Goal: Use online tool/utility: Use online tool/utility

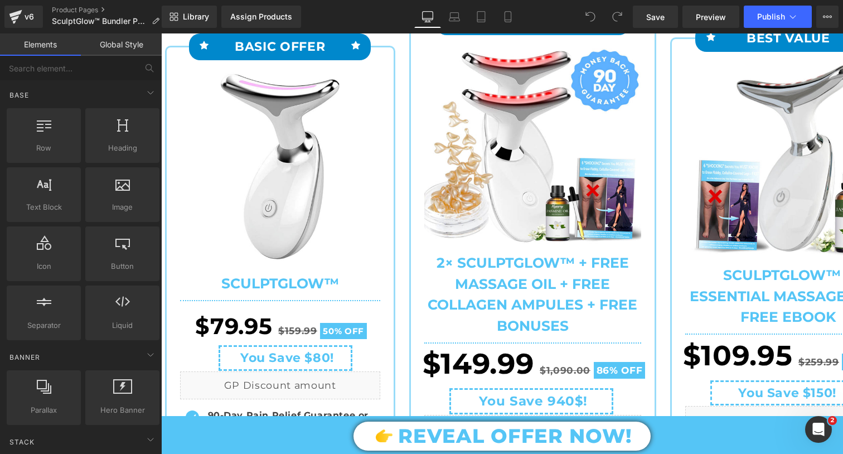
scroll to position [271, 0]
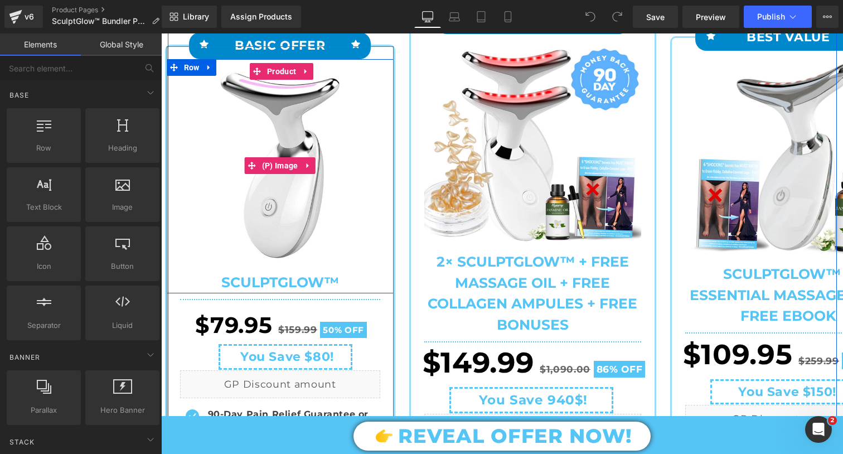
click at [354, 160] on img at bounding box center [280, 165] width 200 height 195
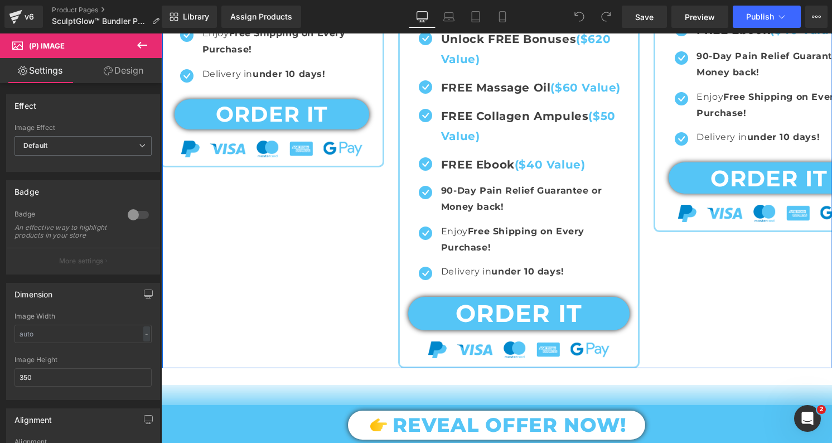
scroll to position [732, 0]
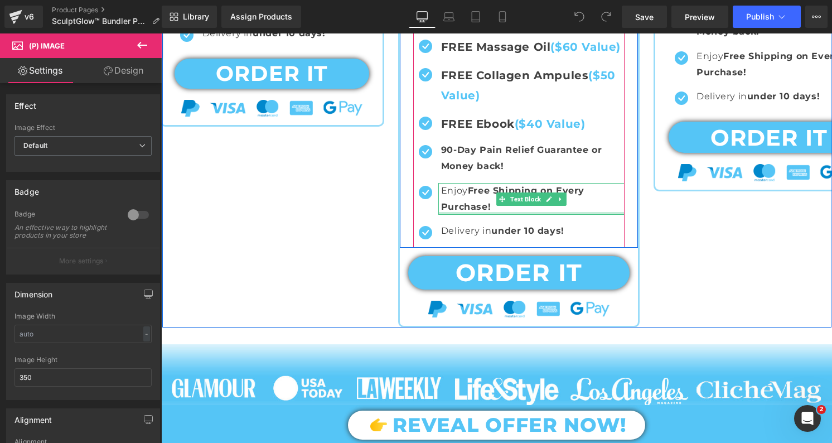
click at [526, 213] on div at bounding box center [531, 213] width 186 height 3
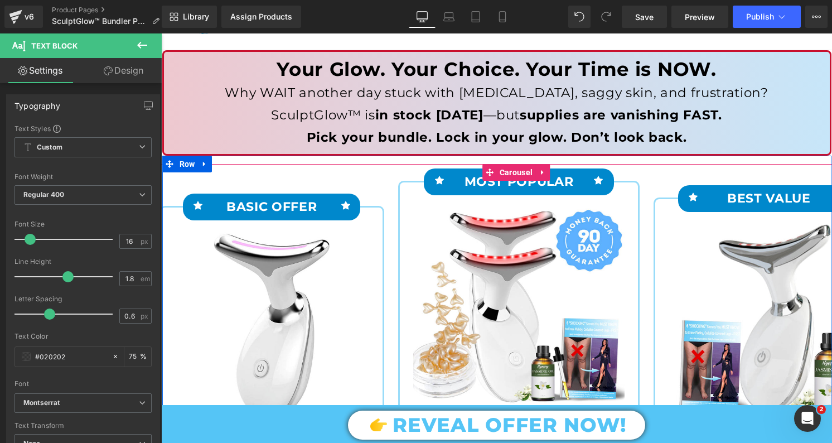
scroll to position [96, 0]
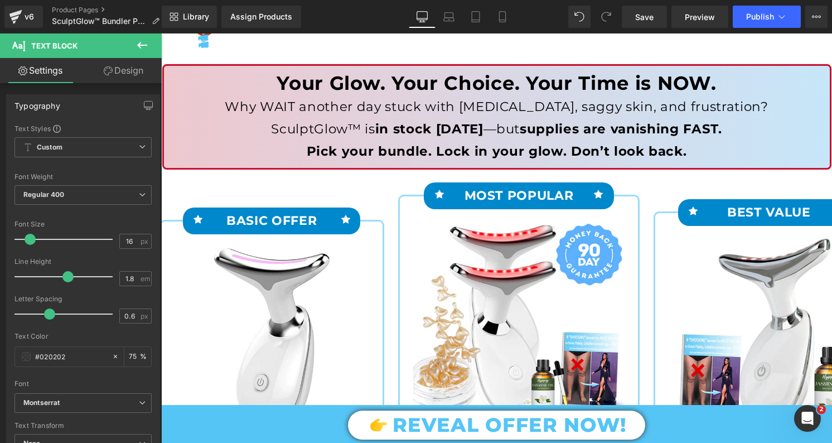
click at [142, 47] on icon at bounding box center [141, 44] width 13 height 13
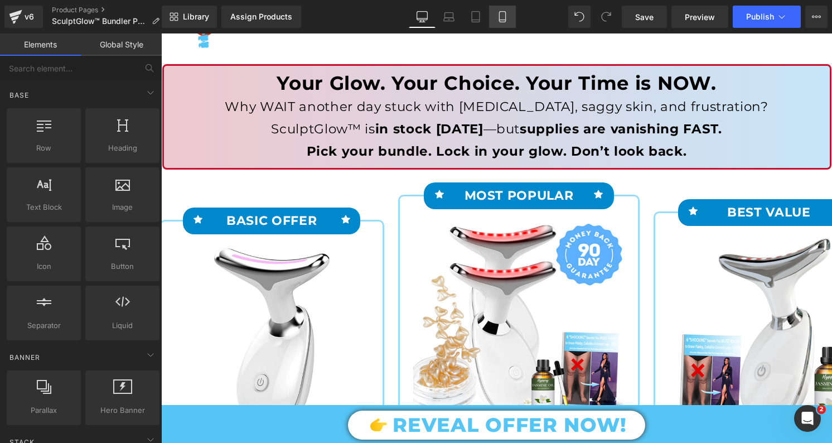
click at [508, 19] on link "Mobile" at bounding box center [502, 17] width 27 height 22
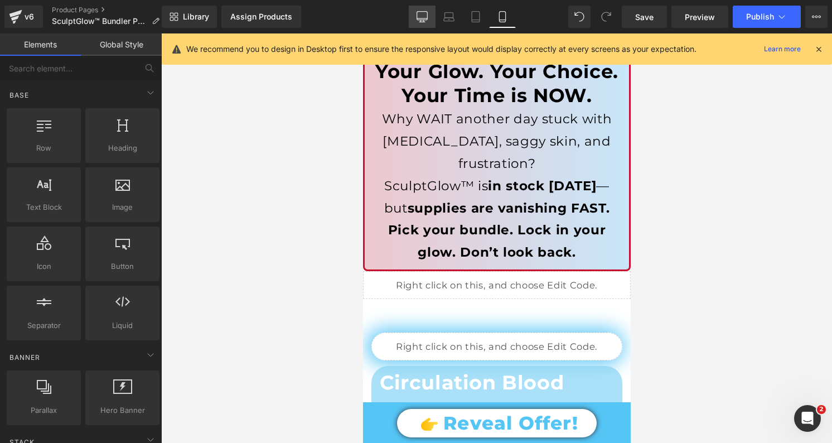
click at [426, 18] on icon at bounding box center [421, 16] width 11 height 11
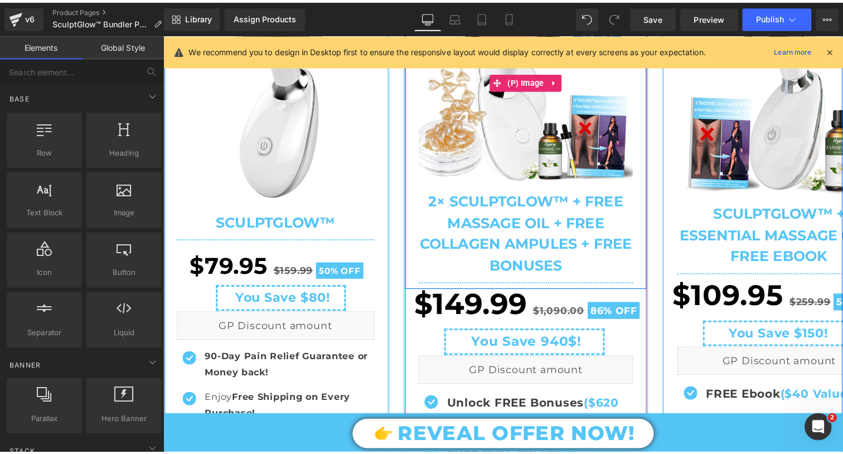
scroll to position [343, 0]
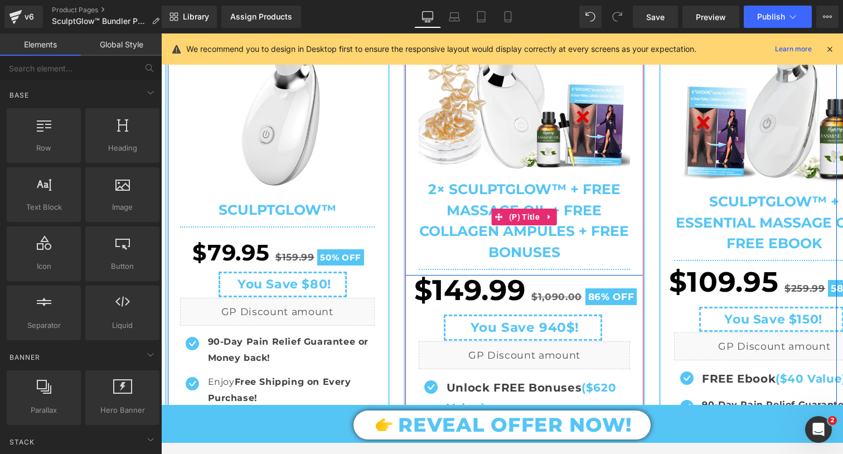
click at [507, 182] on span "2× SculptGlow™ + FREE Massage Oil + FREE Collagen Ampules + FREE BONUSES" at bounding box center [524, 216] width 211 height 93
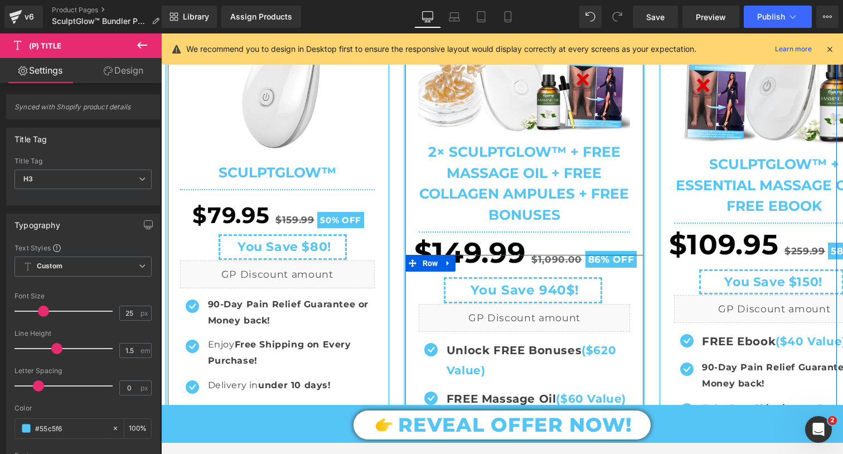
scroll to position [328, 0]
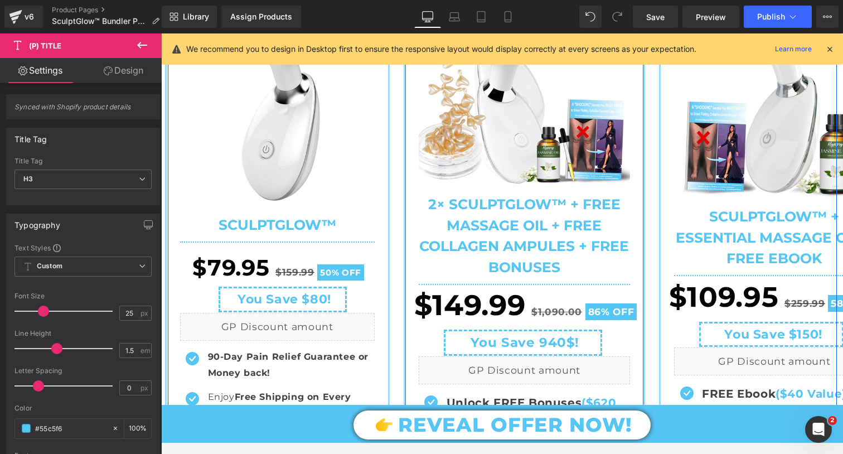
click at [486, 247] on span "2× SculptGlow™ + FREE Massage Oil + FREE Collagen Ampules + FREE BONUSES" at bounding box center [524, 231] width 211 height 93
click at [501, 151] on img at bounding box center [524, 87] width 211 height 195
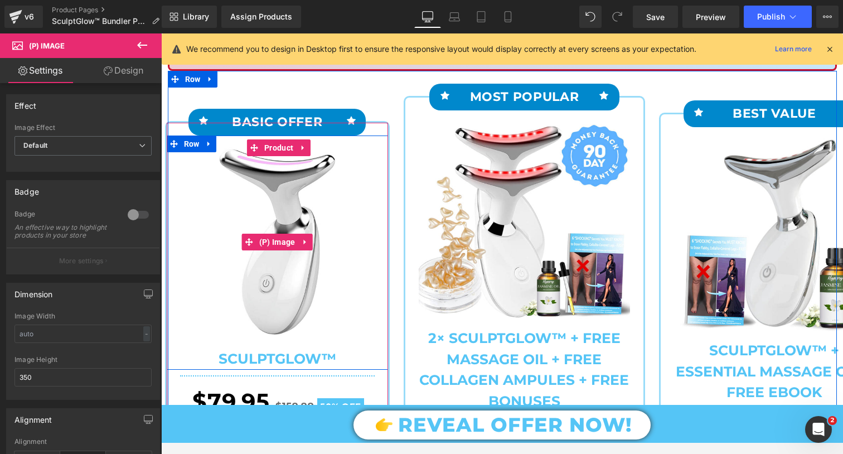
scroll to position [89, 0]
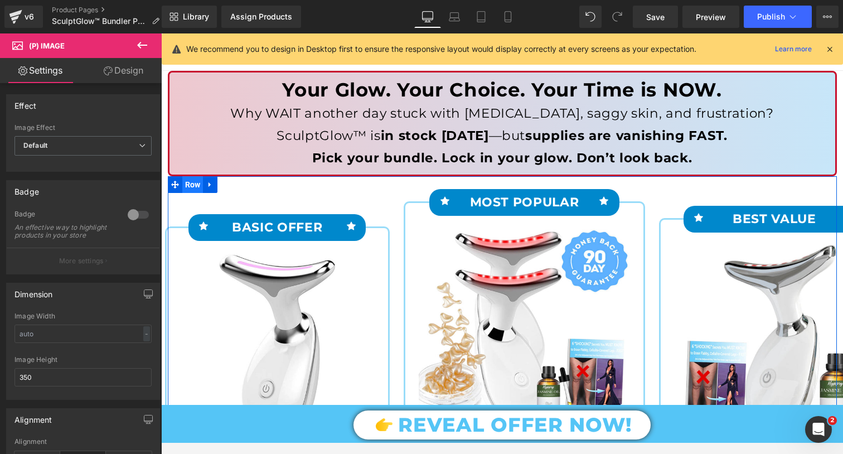
click at [197, 187] on span "Row" at bounding box center [192, 184] width 21 height 17
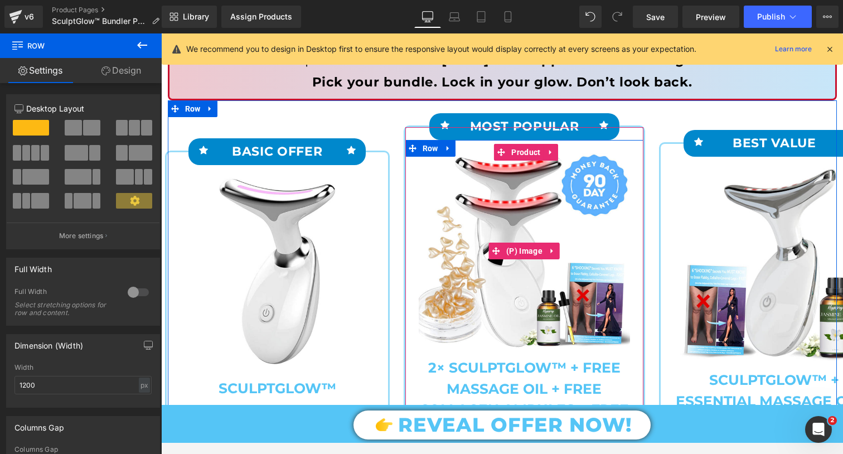
scroll to position [167, 0]
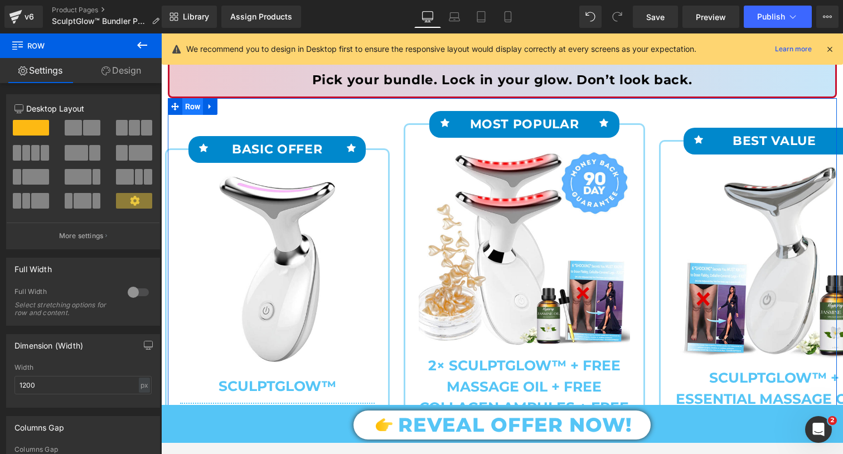
click at [196, 104] on span "Row" at bounding box center [192, 106] width 21 height 17
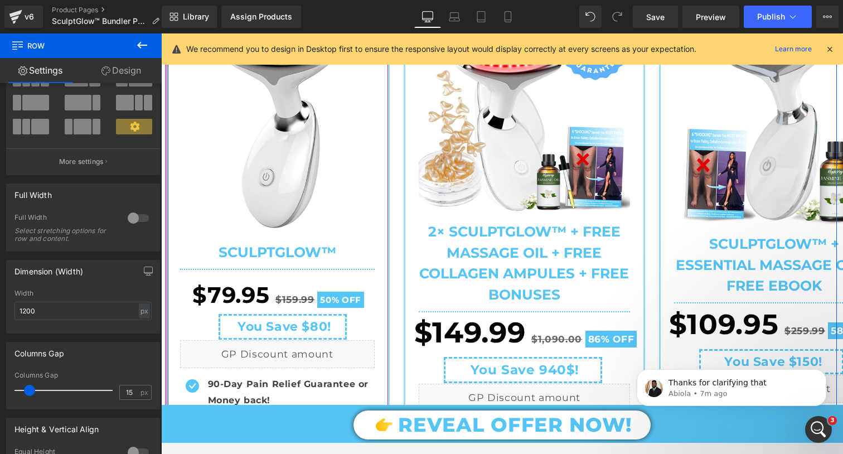
scroll to position [253, 0]
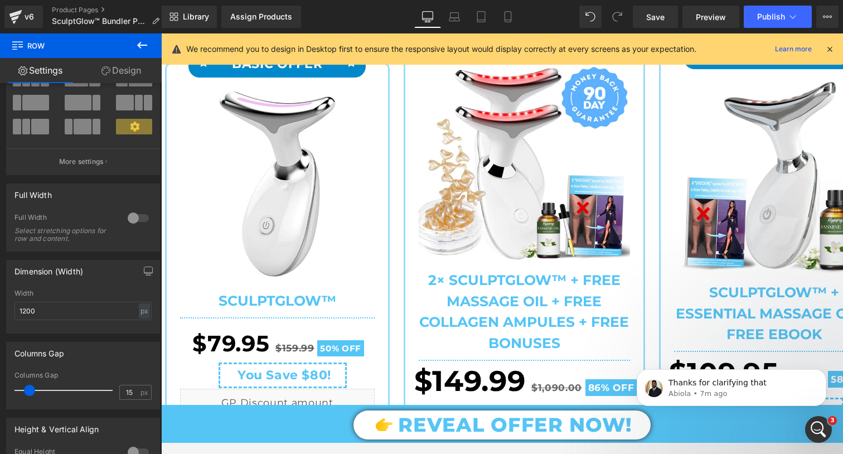
click at [422, 16] on icon at bounding box center [427, 16] width 11 height 11
click at [825, 49] on icon at bounding box center [829, 49] width 10 height 10
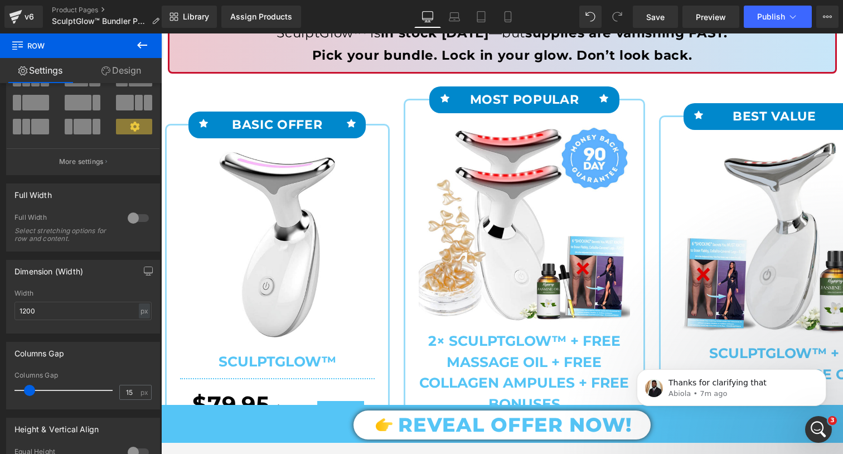
scroll to position [175, 0]
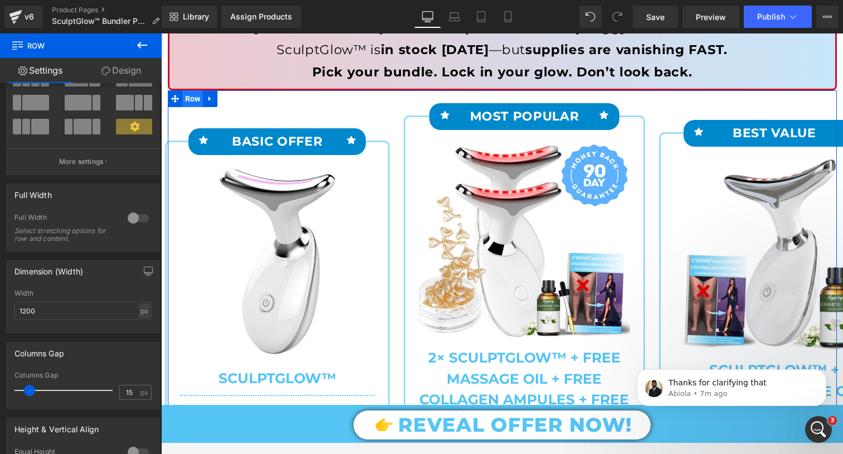
click at [191, 101] on span "Row" at bounding box center [192, 98] width 21 height 17
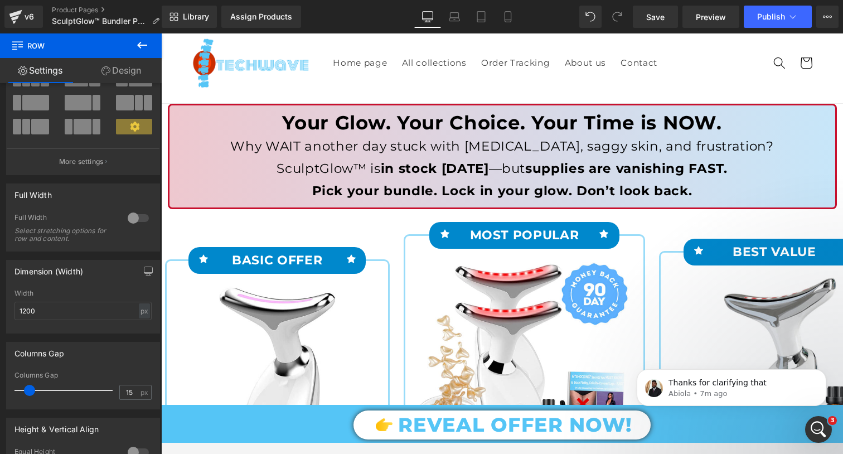
scroll to position [47, 0]
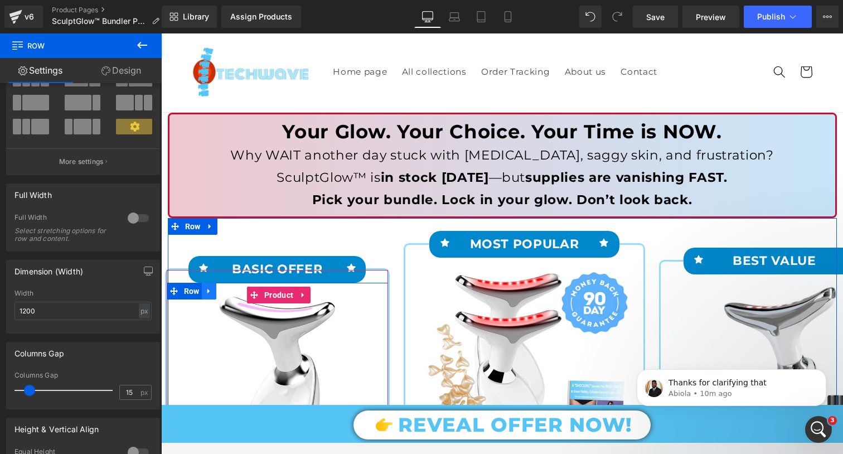
click at [209, 290] on icon at bounding box center [209, 291] width 8 height 8
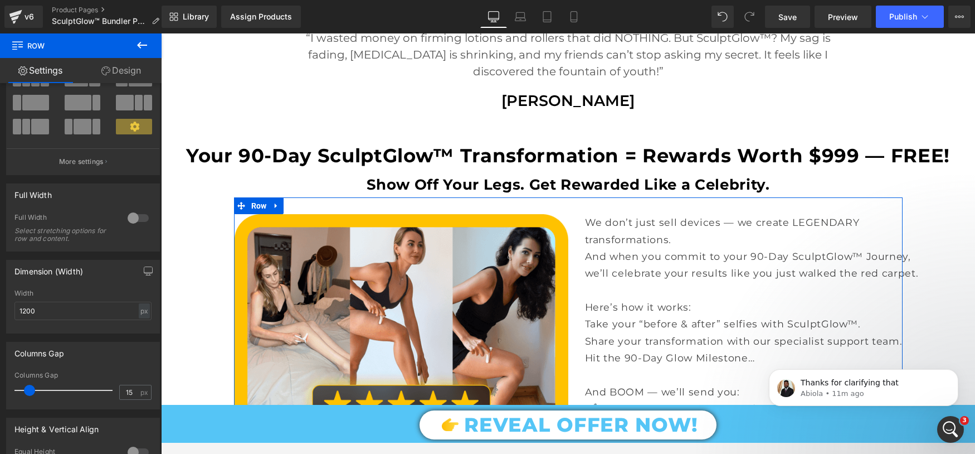
scroll to position [1924, 0]
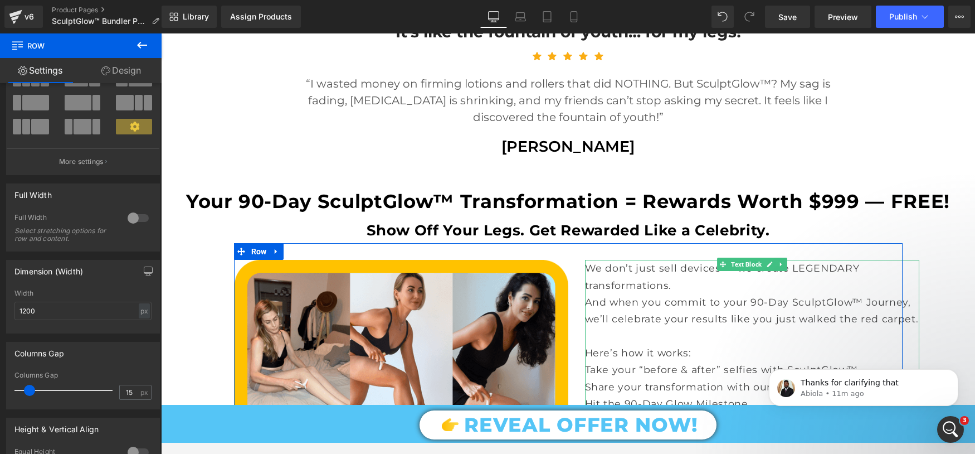
click at [783, 289] on p "We don’t just sell devices — we create LEGENDARY transformations." at bounding box center [752, 277] width 334 height 34
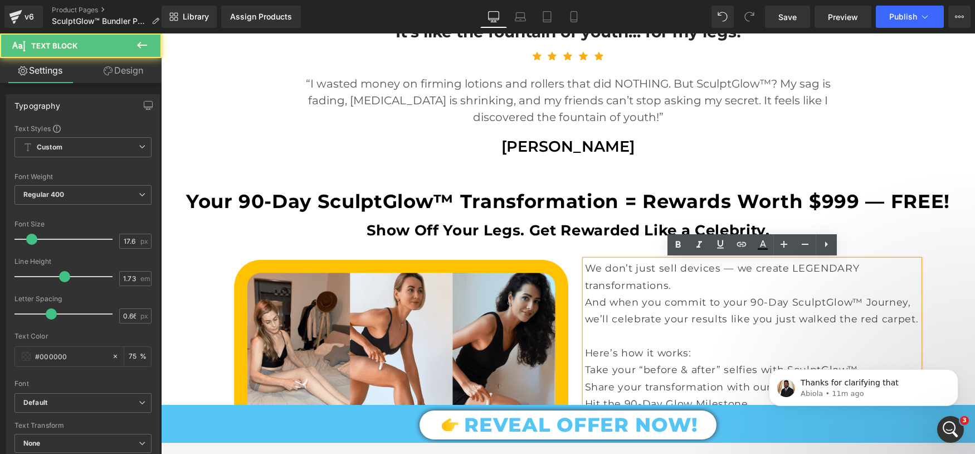
click at [729, 294] on p "And when you commit to your 90-Day SculptGlow™ Journey, we’ll celebrate your re…" at bounding box center [752, 311] width 334 height 34
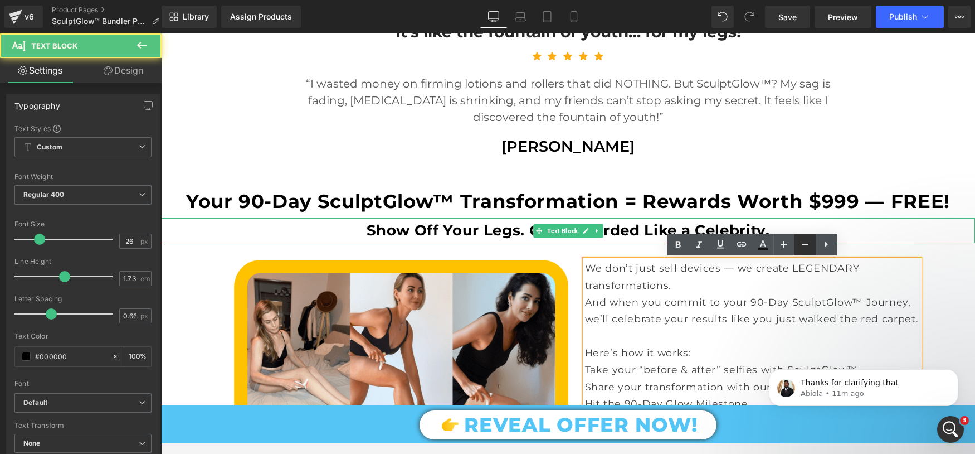
click at [842, 224] on p "Show Off Your Legs. Get Rewarded Like a Celebrity." at bounding box center [568, 230] width 814 height 25
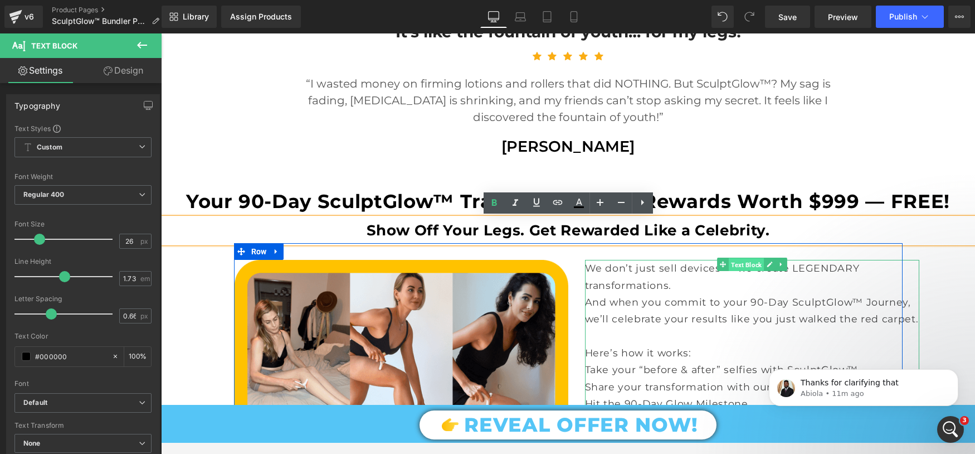
click at [745, 267] on span "Text Block" at bounding box center [746, 264] width 35 height 13
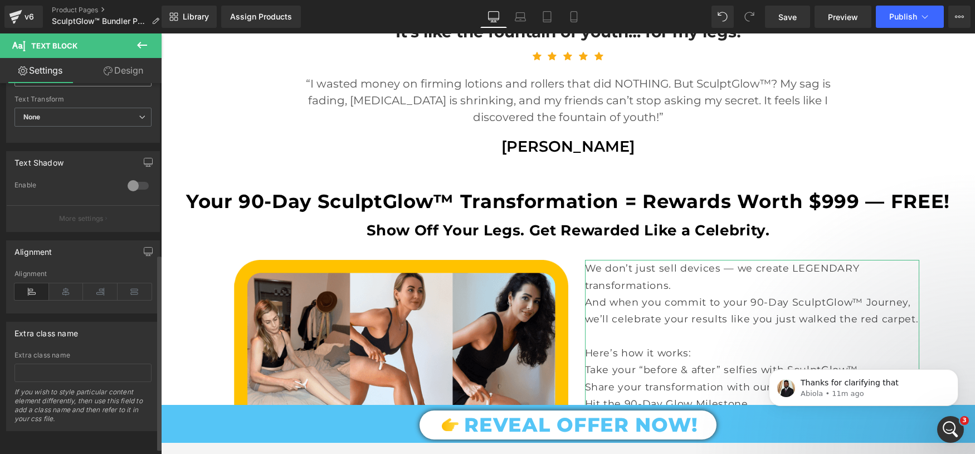
scroll to position [331, 0]
click at [120, 76] on link "Design" at bounding box center [123, 70] width 81 height 25
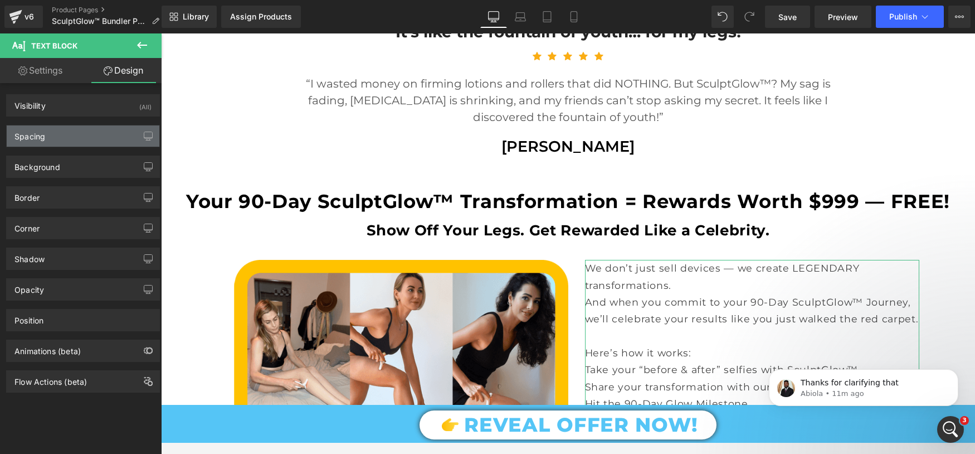
click at [68, 139] on div "Spacing" at bounding box center [83, 135] width 153 height 21
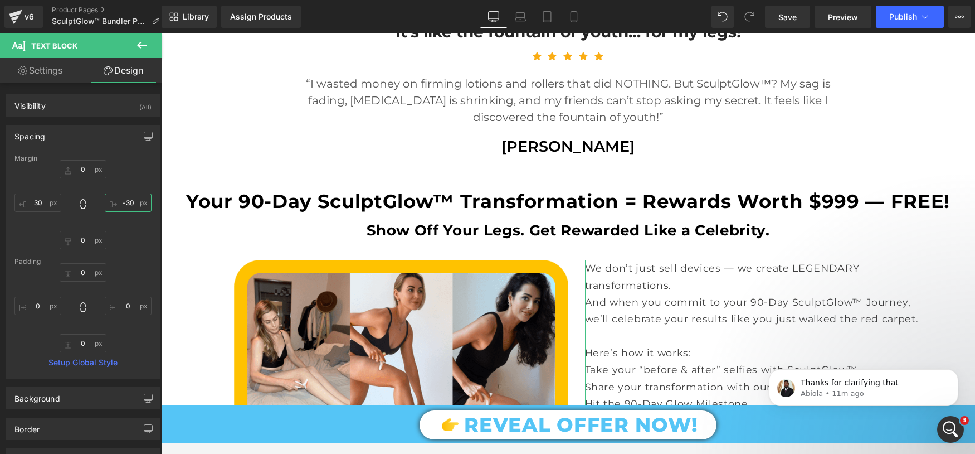
click at [125, 203] on input "-30" at bounding box center [128, 202] width 47 height 18
click at [70, 211] on div "0 -30 0 30" at bounding box center [82, 204] width 137 height 89
click at [77, 210] on span at bounding box center [82, 204] width 11 height 13
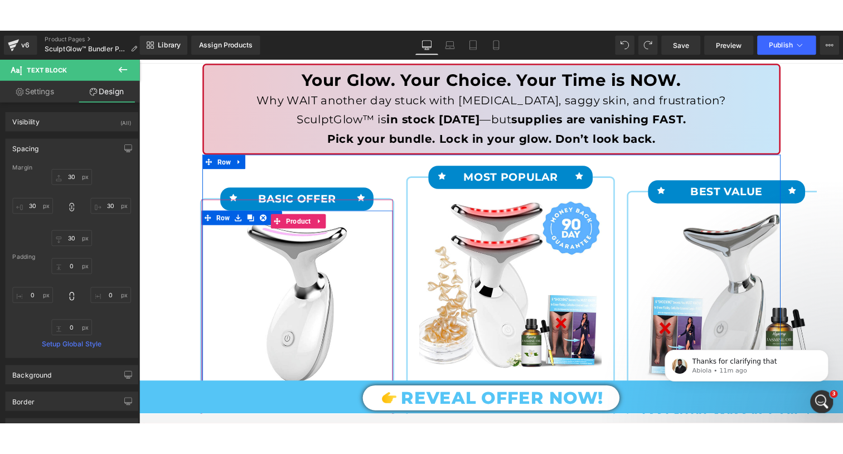
scroll to position [142, 0]
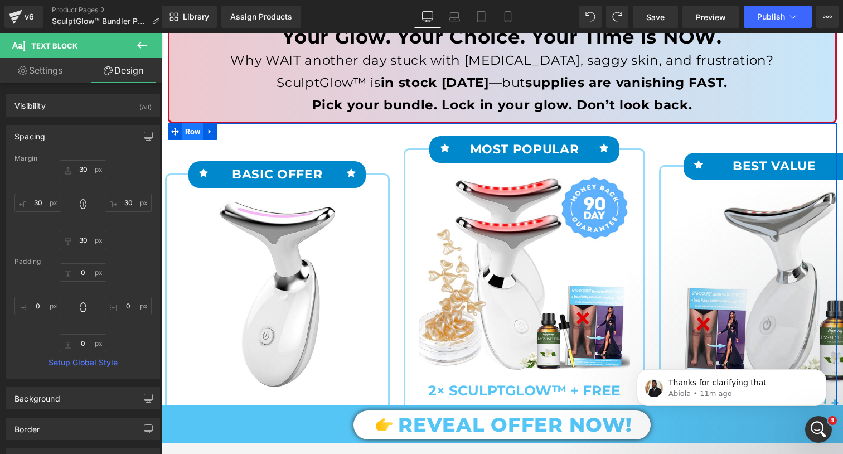
click at [192, 128] on span "Row" at bounding box center [192, 131] width 21 height 17
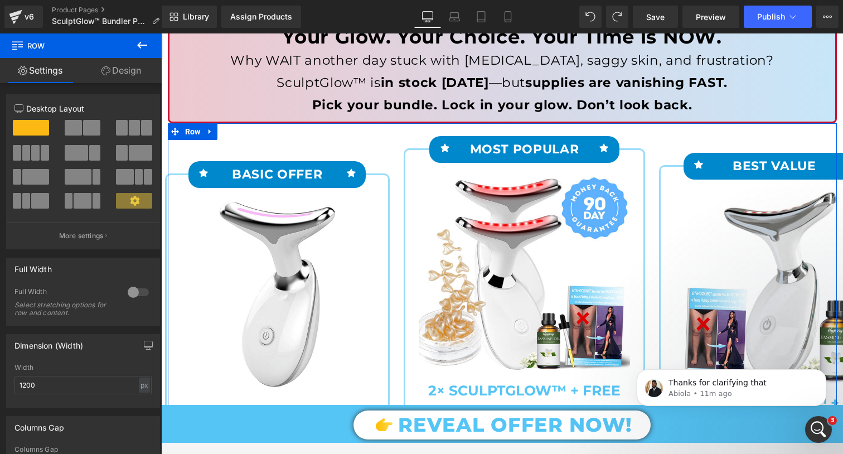
click at [116, 67] on link "Design" at bounding box center [121, 70] width 81 height 25
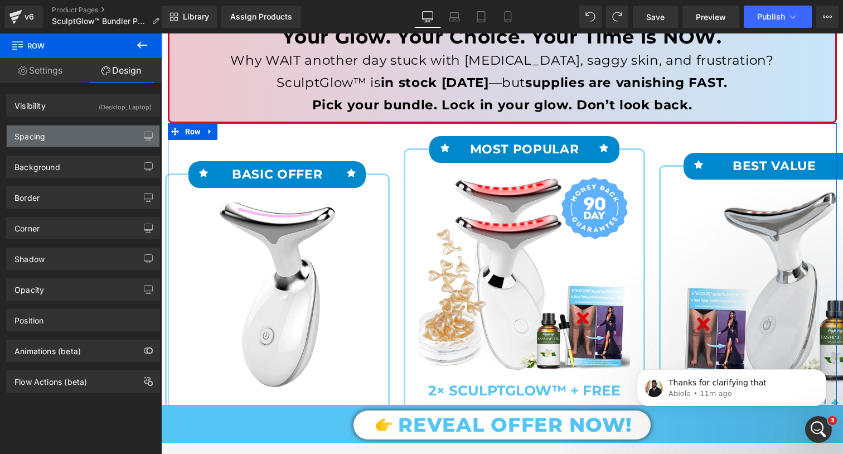
click at [87, 135] on div "Spacing" at bounding box center [83, 135] width 153 height 21
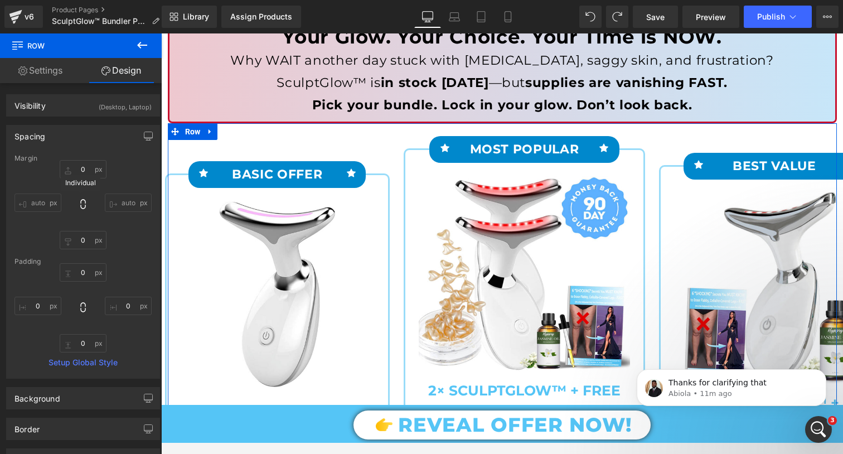
click at [82, 205] on icon at bounding box center [82, 203] width 11 height 11
click at [81, 307] on icon at bounding box center [82, 307] width 11 height 11
click at [190, 131] on span "Row" at bounding box center [192, 131] width 21 height 17
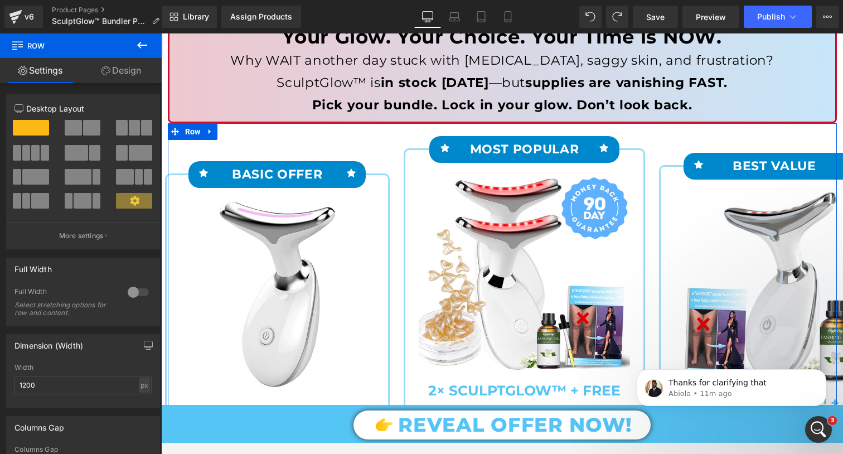
click at [124, 70] on link "Design" at bounding box center [121, 70] width 81 height 25
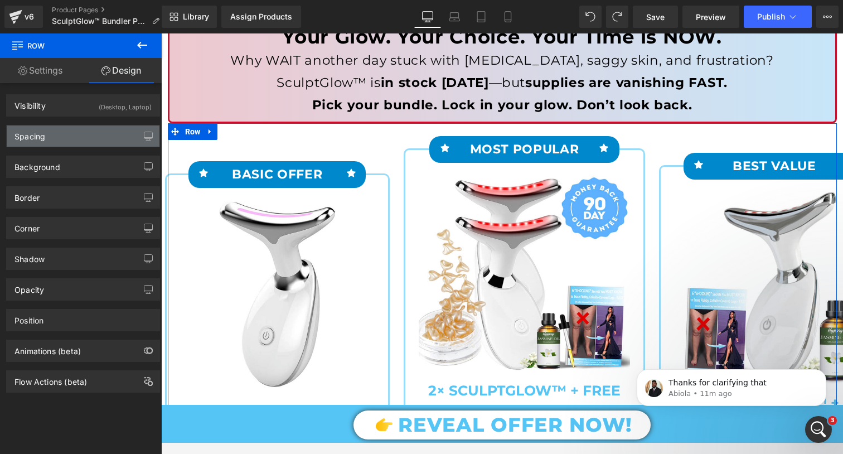
click at [87, 143] on div "Spacing" at bounding box center [83, 135] width 153 height 21
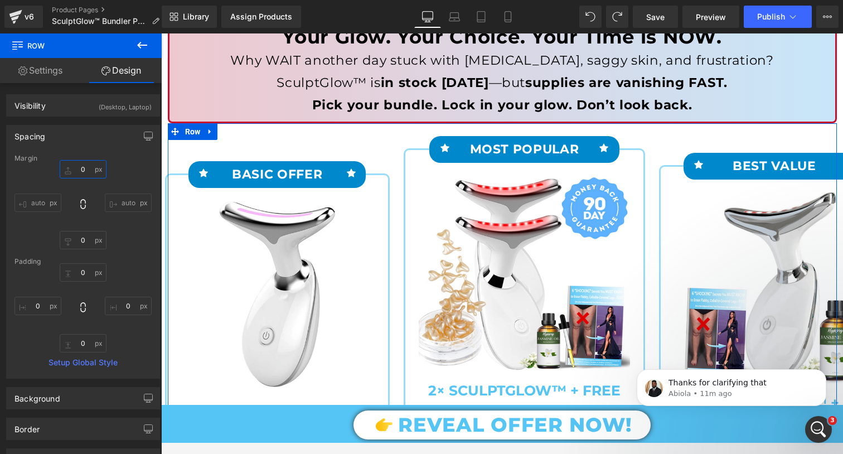
click at [87, 171] on input "0" at bounding box center [83, 169] width 47 height 18
click at [80, 204] on icon at bounding box center [82, 203] width 11 height 11
click at [123, 202] on input "auto" at bounding box center [128, 202] width 47 height 18
click at [76, 168] on input "0" at bounding box center [83, 169] width 47 height 18
click at [81, 241] on input "0" at bounding box center [83, 240] width 47 height 18
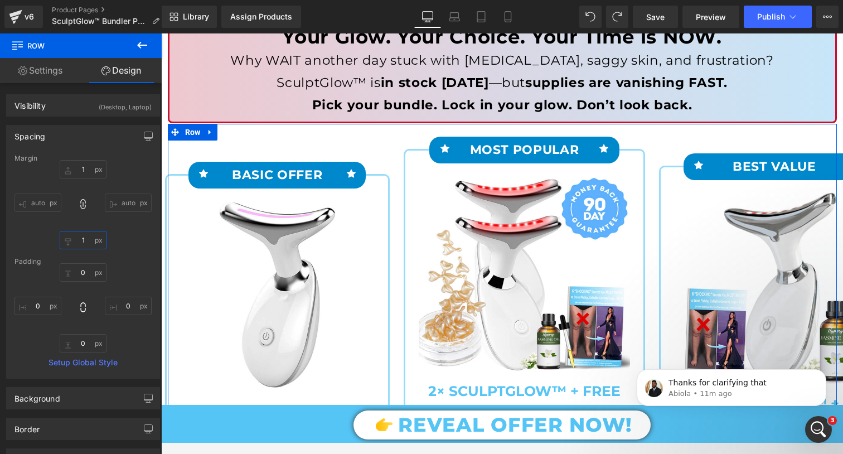
type input "0"
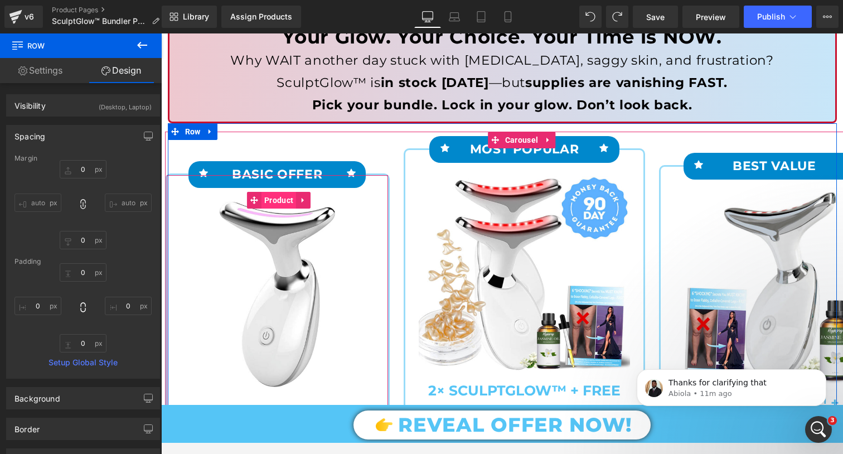
click at [285, 199] on span "Product" at bounding box center [278, 200] width 35 height 17
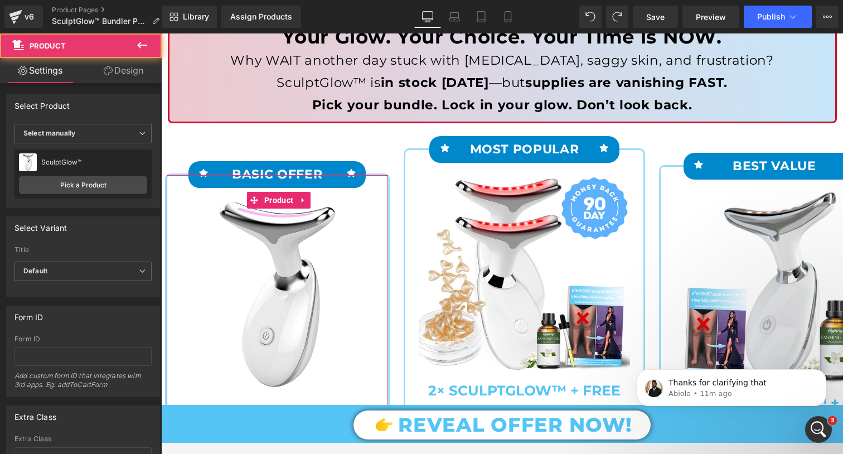
click at [122, 67] on link "Design" at bounding box center [123, 70] width 81 height 25
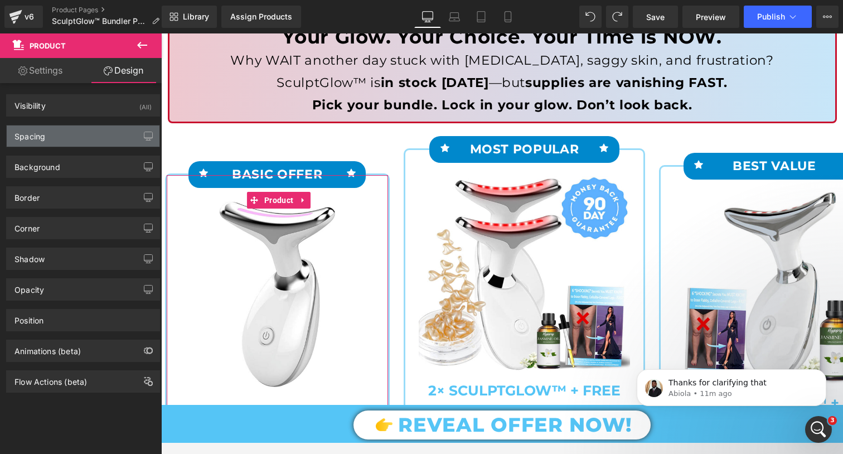
click at [88, 140] on div "Spacing" at bounding box center [83, 135] width 153 height 21
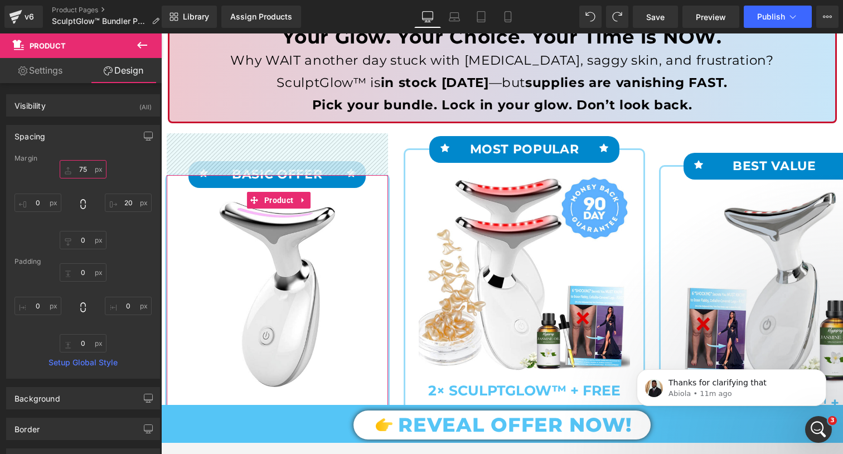
click at [82, 169] on input "text" at bounding box center [83, 169] width 47 height 18
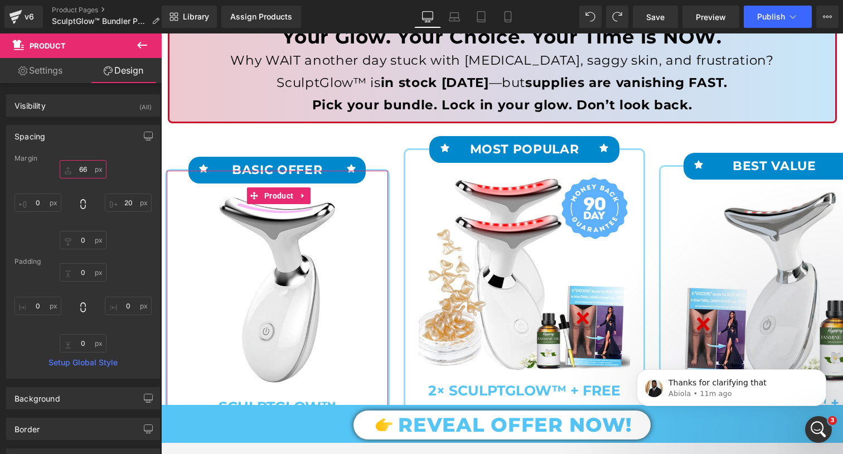
type input "65"
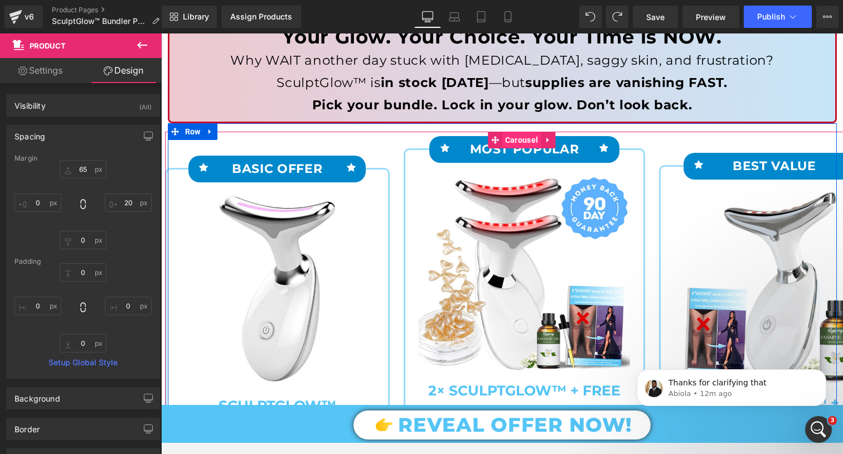
click at [522, 135] on span "Carousel" at bounding box center [521, 140] width 38 height 17
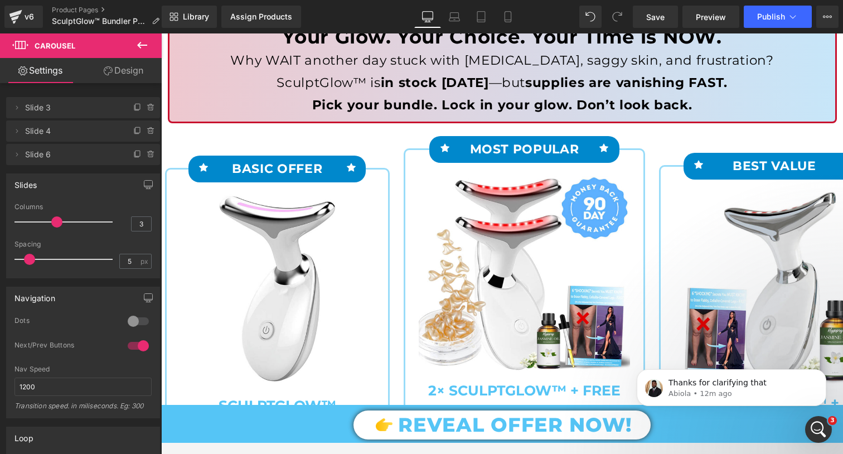
click at [55, 222] on span at bounding box center [56, 221] width 11 height 11
click at [52, 222] on span at bounding box center [56, 221] width 11 height 11
drag, startPoint x: 27, startPoint y: 258, endPoint x: 28, endPoint y: 264, distance: 6.2
click at [0, 258] on div "Slides 3 Columns 3 3 Columns 3 3 Columns 3 1 Columns 1 5px Spacing 5 px 5px Spa…" at bounding box center [83, 221] width 167 height 113
drag, startPoint x: 25, startPoint y: 258, endPoint x: 126, endPoint y: 99, distance: 188.2
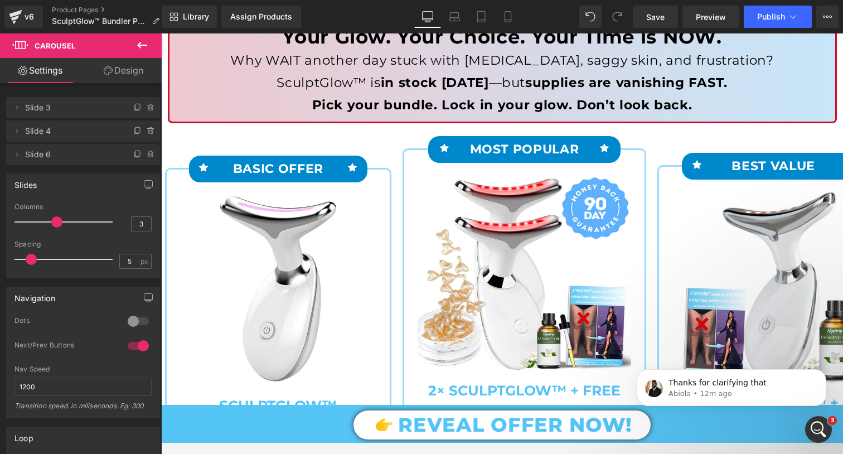
click at [27, 259] on span at bounding box center [31, 259] width 11 height 11
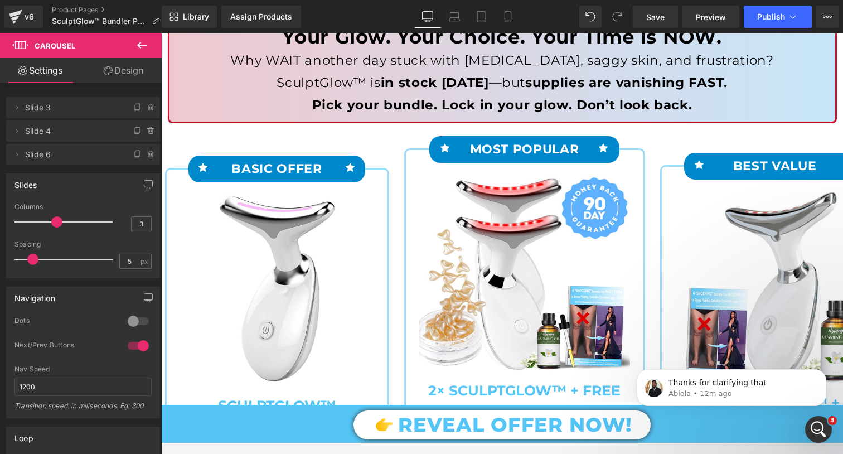
click at [125, 69] on link "Design" at bounding box center [123, 70] width 81 height 25
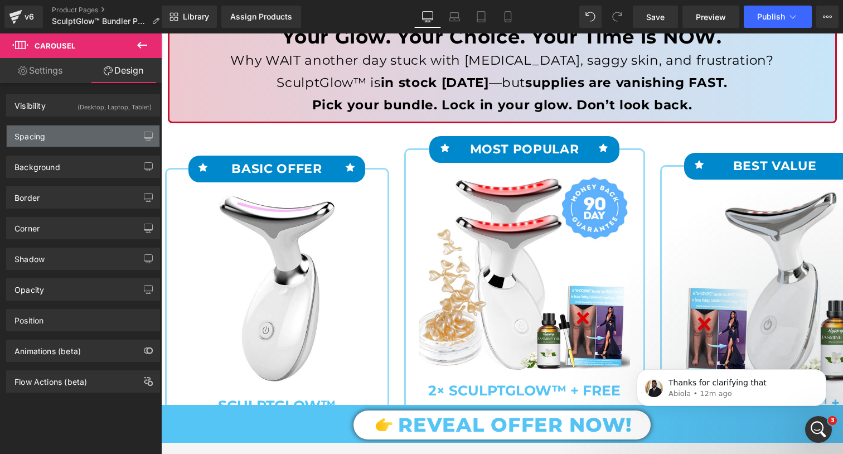
click at [82, 143] on div "Spacing" at bounding box center [83, 135] width 153 height 21
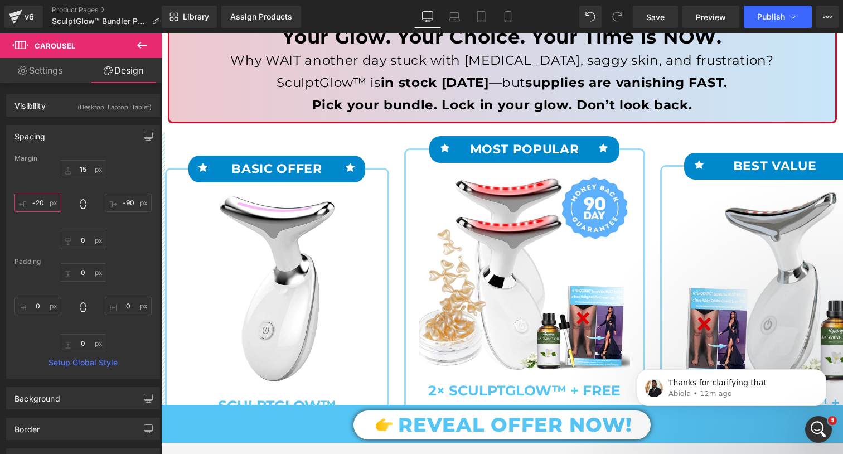
click at [33, 201] on input "-20" at bounding box center [37, 202] width 47 height 18
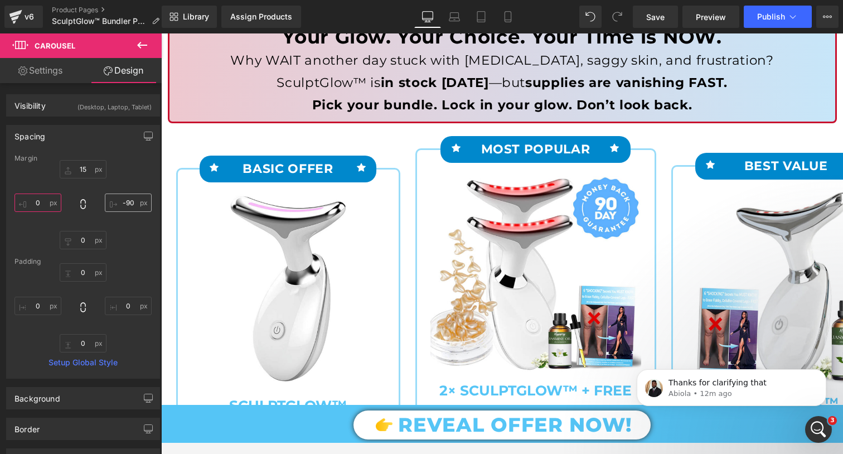
type input "0"
click at [118, 204] on input "-90" at bounding box center [128, 202] width 47 height 18
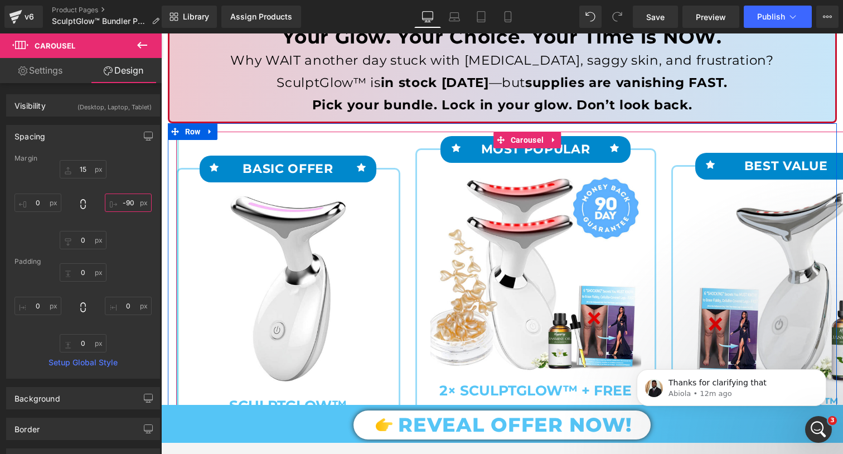
type input "0"
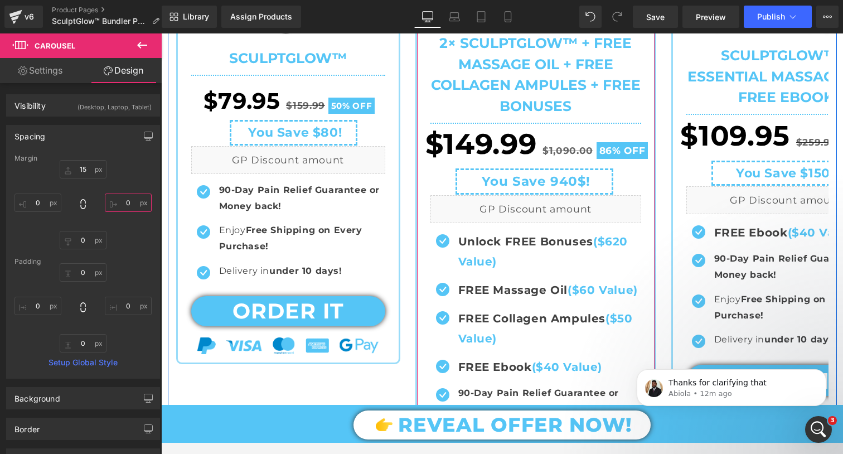
scroll to position [490, 0]
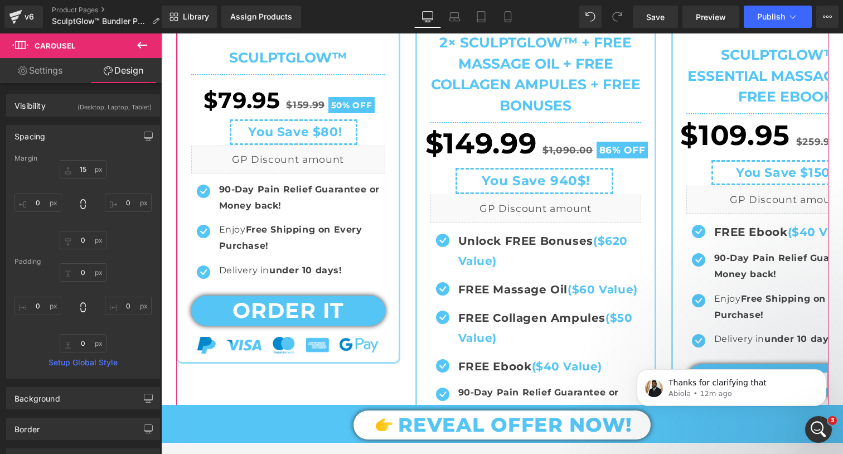
click at [50, 70] on link "Settings" at bounding box center [40, 70] width 81 height 25
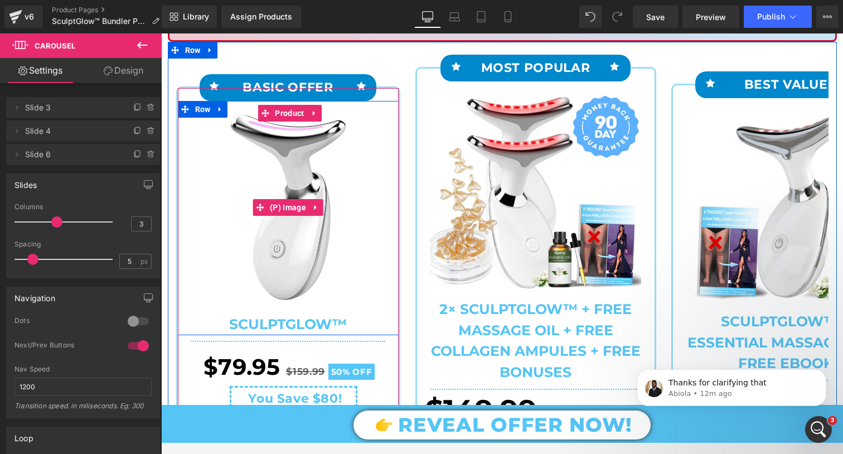
scroll to position [215, 0]
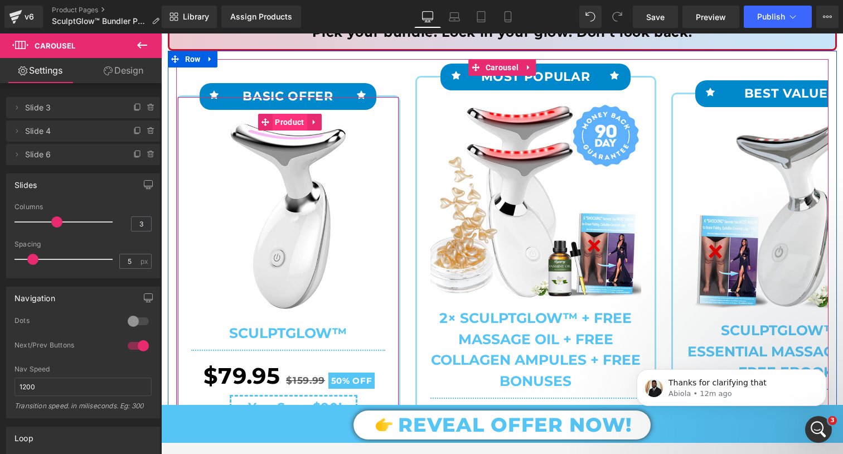
click at [289, 120] on span "Product" at bounding box center [289, 122] width 35 height 17
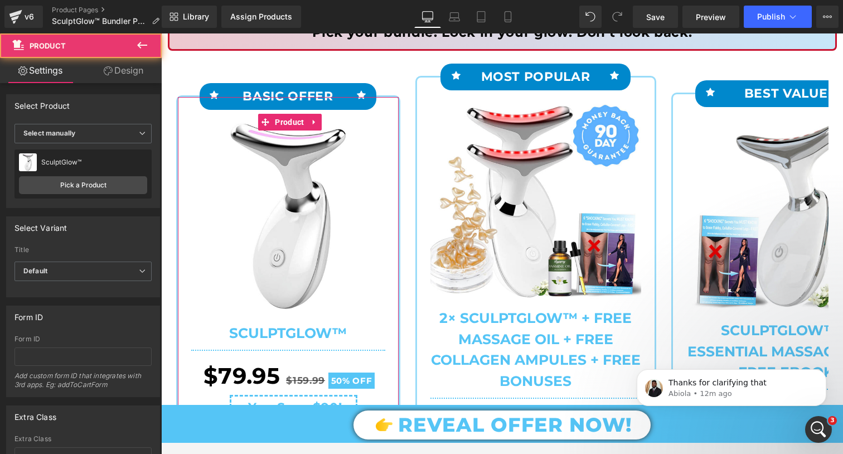
click at [123, 71] on link "Design" at bounding box center [123, 70] width 81 height 25
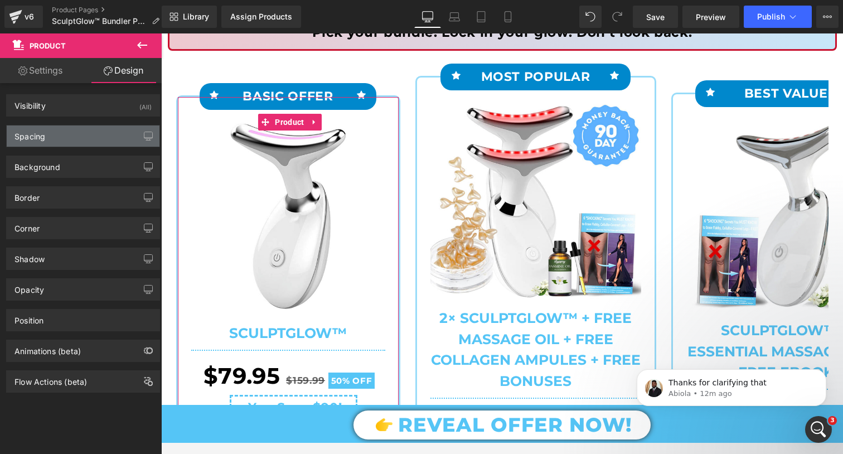
click at [87, 130] on div "Spacing" at bounding box center [83, 135] width 153 height 21
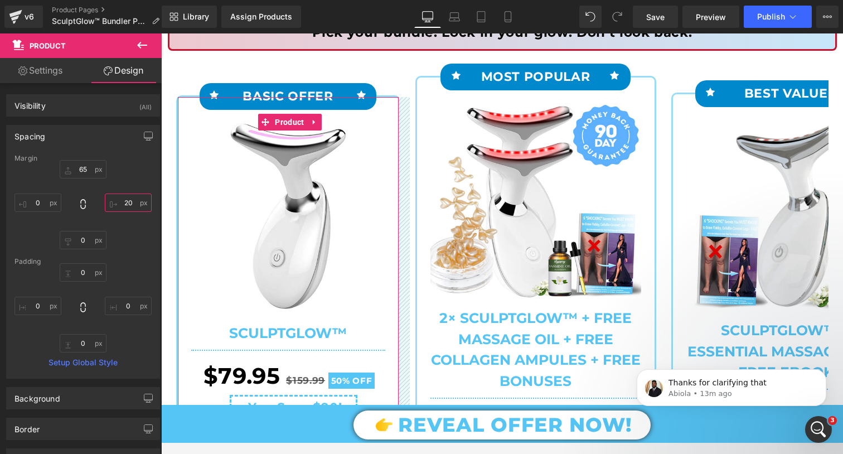
click at [122, 205] on input "20" at bounding box center [128, 202] width 47 height 18
type input "0"
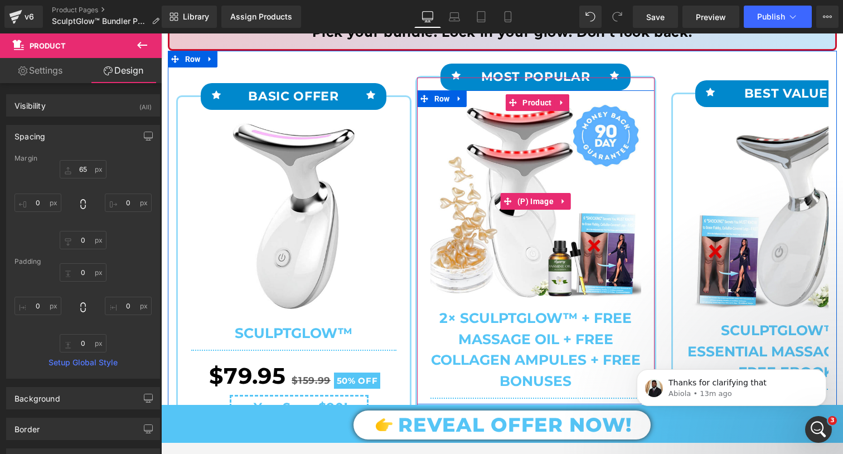
click at [485, 104] on img at bounding box center [535, 201] width 211 height 195
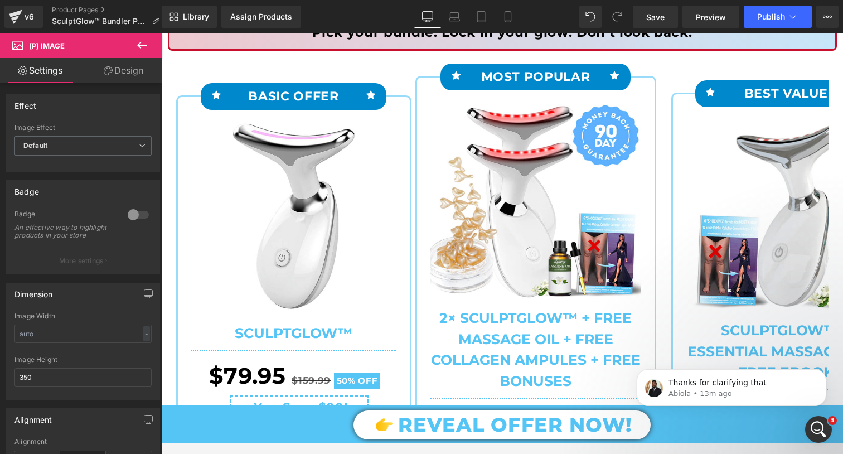
click at [105, 75] on link "Design" at bounding box center [123, 70] width 81 height 25
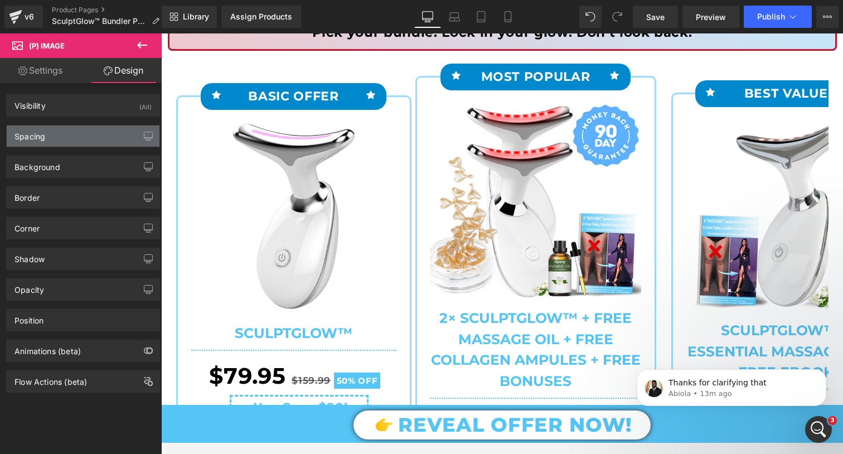
click at [89, 145] on div "Spacing" at bounding box center [83, 135] width 153 height 21
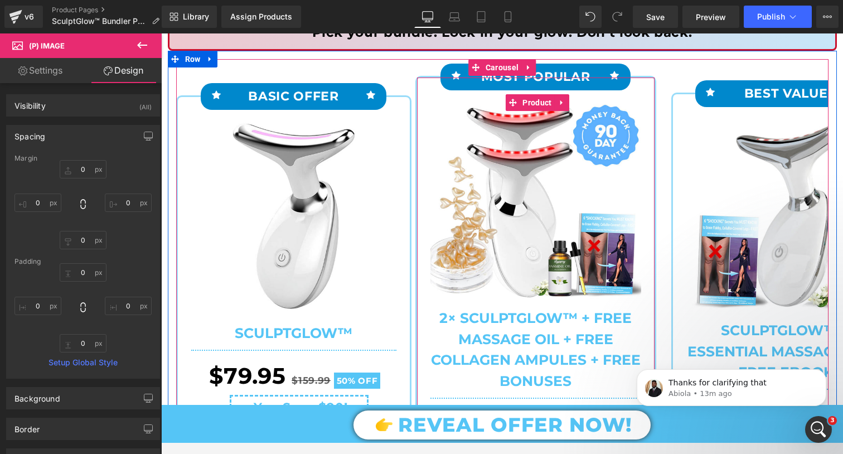
click at [638, 85] on div "Icon MOST POPULAR Text Block Icon Row Sale Off" at bounding box center [535, 460] width 237 height 766
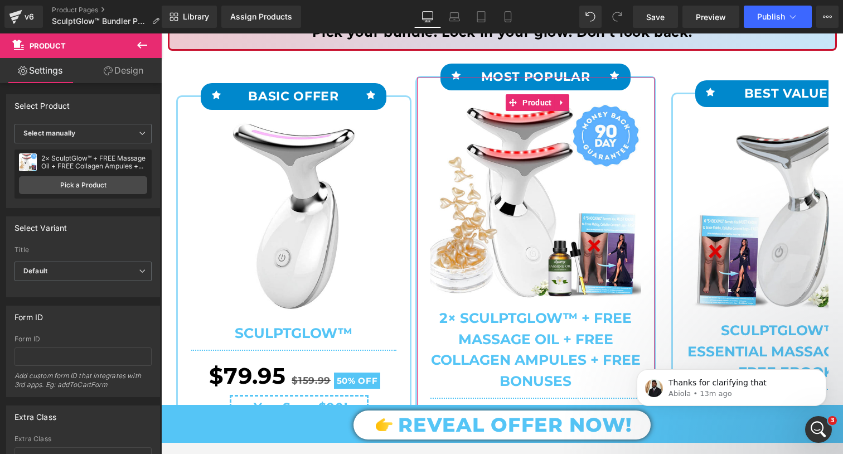
click at [119, 80] on link "Design" at bounding box center [123, 70] width 81 height 25
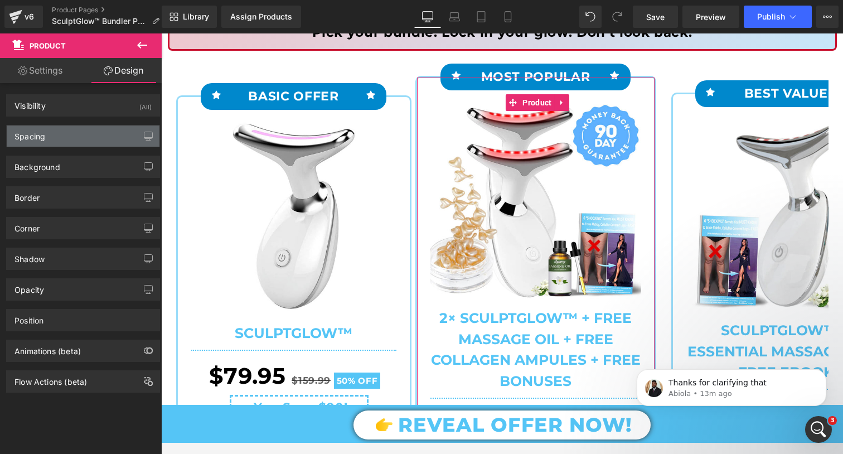
click at [65, 142] on div "Spacing" at bounding box center [83, 135] width 153 height 21
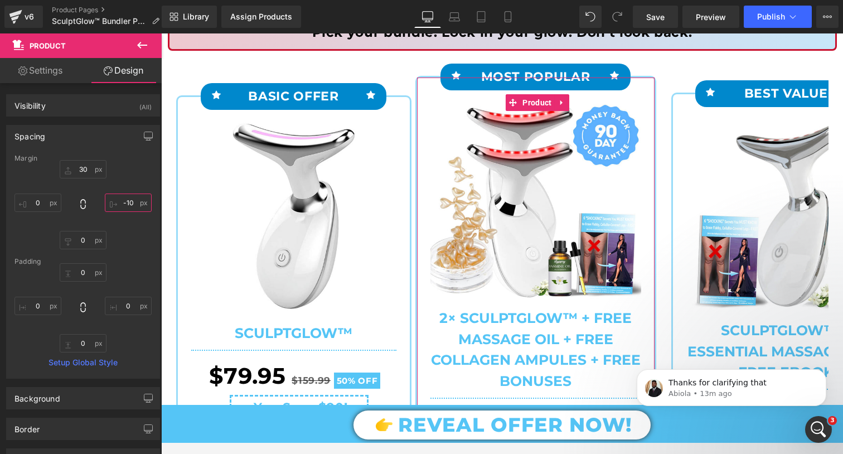
click at [121, 202] on input "text" at bounding box center [128, 202] width 47 height 18
click at [124, 204] on input "text" at bounding box center [128, 202] width 47 height 18
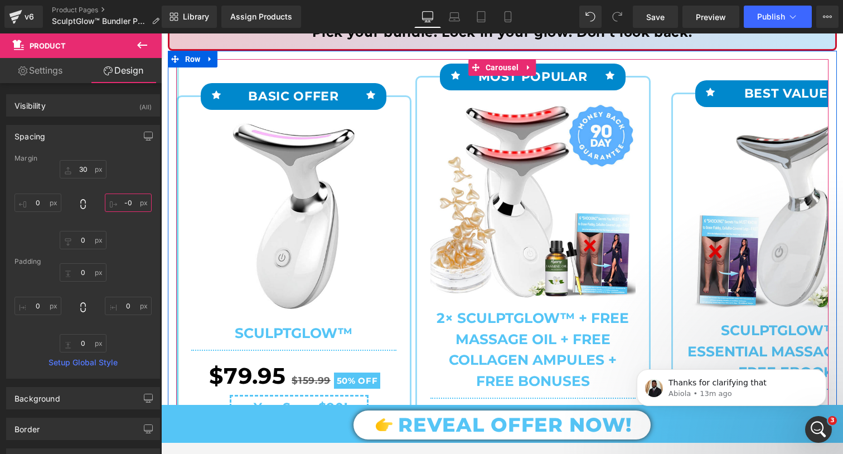
type input "0"
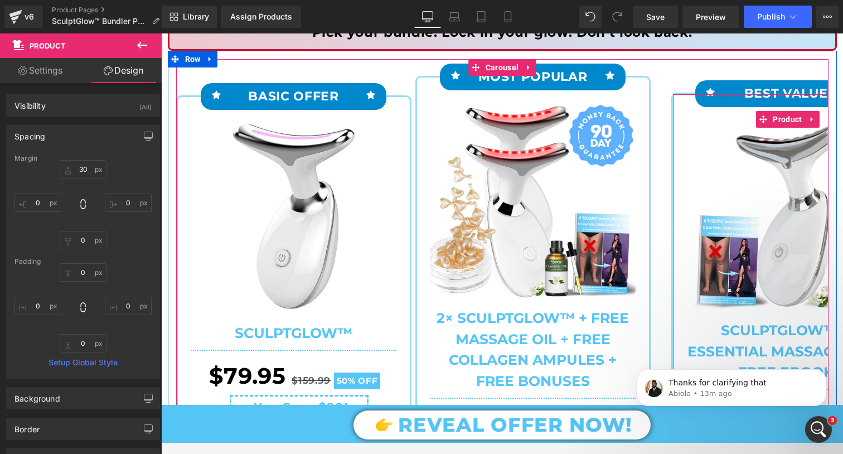
click at [696, 104] on div "Icon BEST VALUE Text Block Icon Row Sale Off (P) Image" at bounding box center [786, 400] width 226 height 613
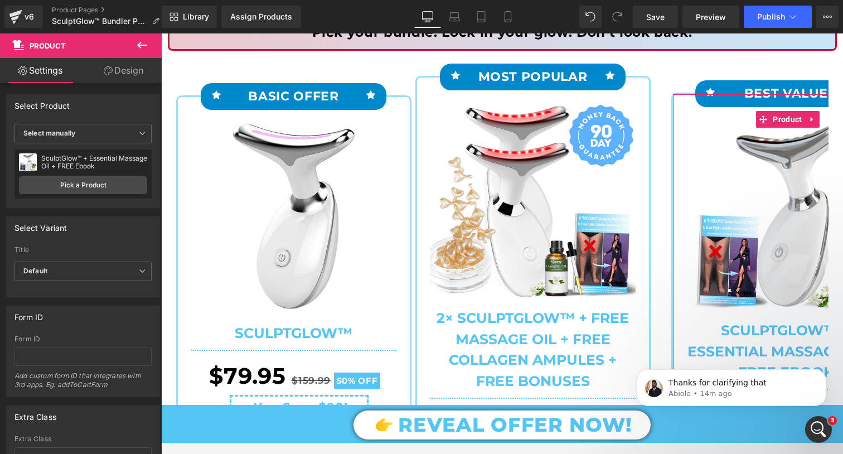
click at [128, 71] on link "Design" at bounding box center [123, 70] width 81 height 25
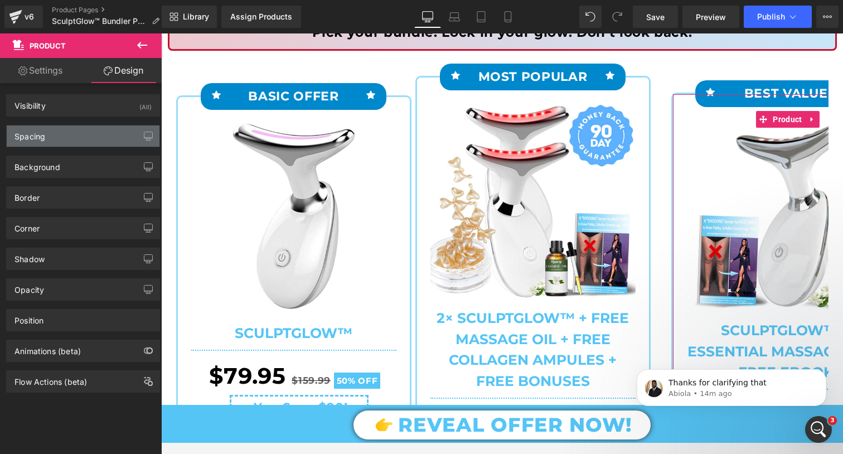
click at [111, 130] on div "Spacing" at bounding box center [83, 135] width 153 height 21
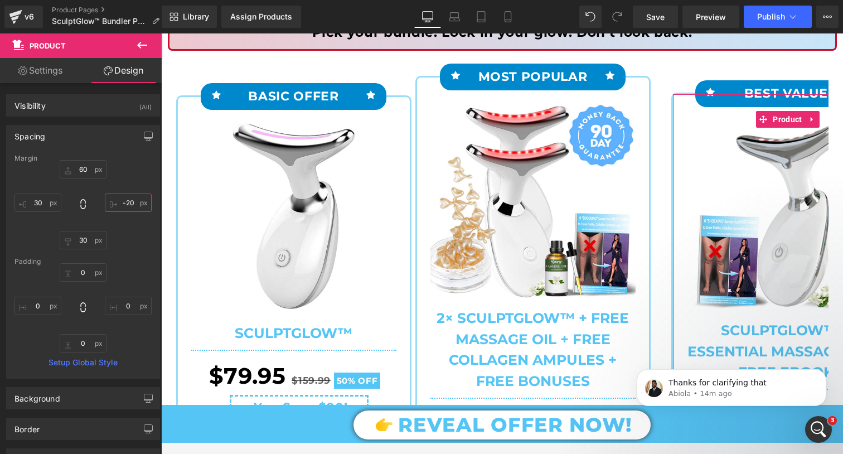
click at [122, 207] on input "-20" at bounding box center [128, 202] width 47 height 18
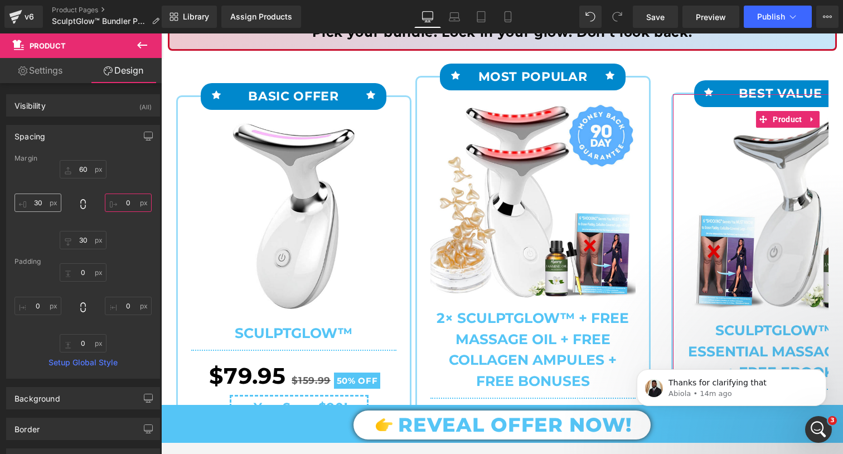
type input "0"
click at [35, 205] on input "30" at bounding box center [37, 202] width 47 height 18
type input "0"
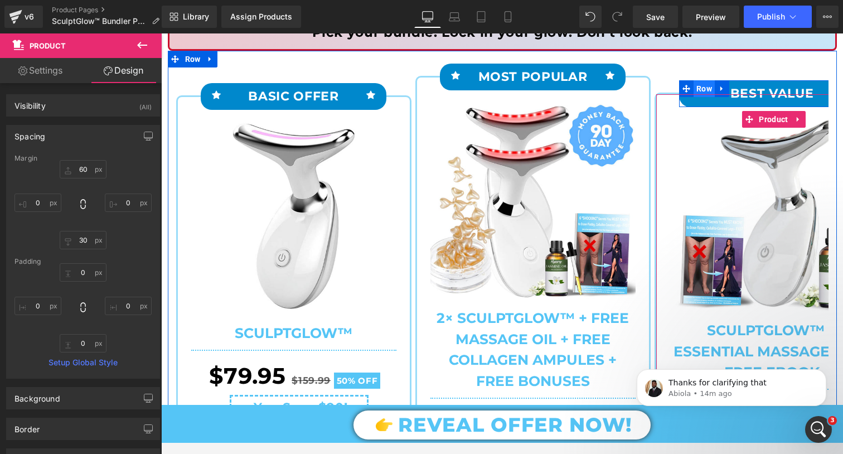
click at [706, 86] on span "Row" at bounding box center [703, 88] width 21 height 17
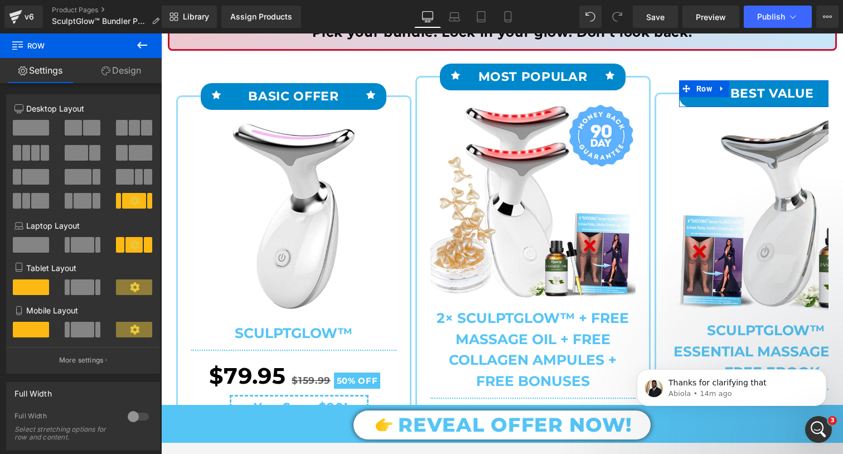
click at [32, 126] on span at bounding box center [31, 128] width 36 height 16
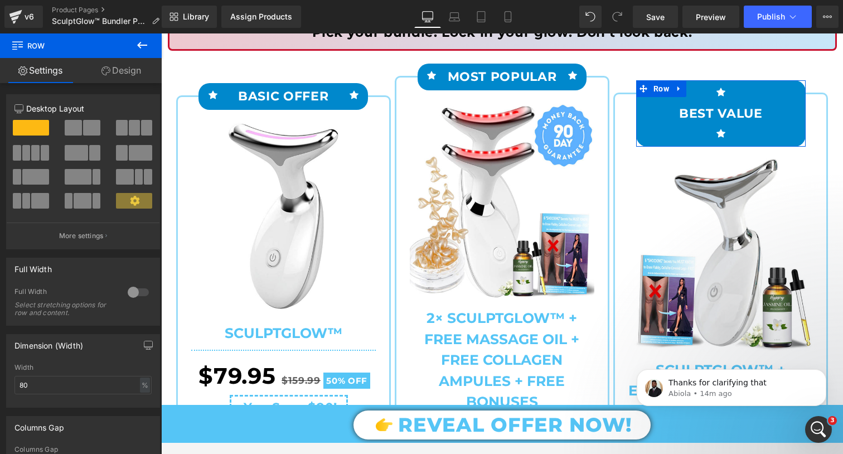
click at [81, 201] on span at bounding box center [82, 201] width 17 height 16
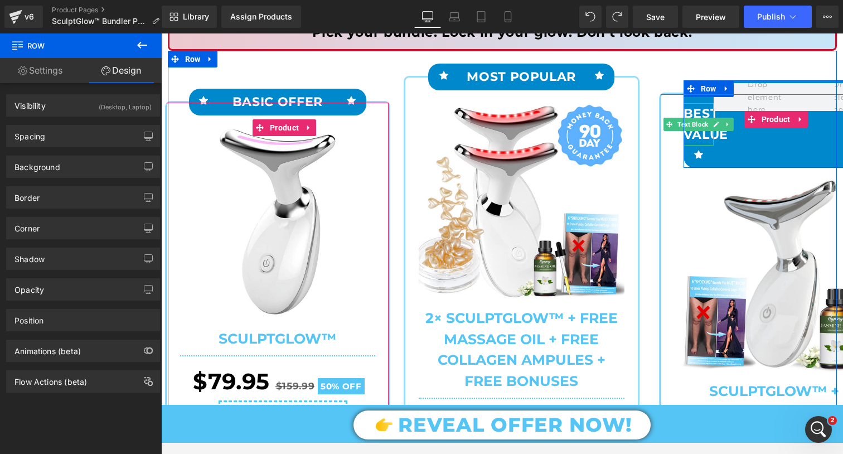
click at [703, 134] on p "BEST VALUE" at bounding box center [698, 124] width 30 height 42
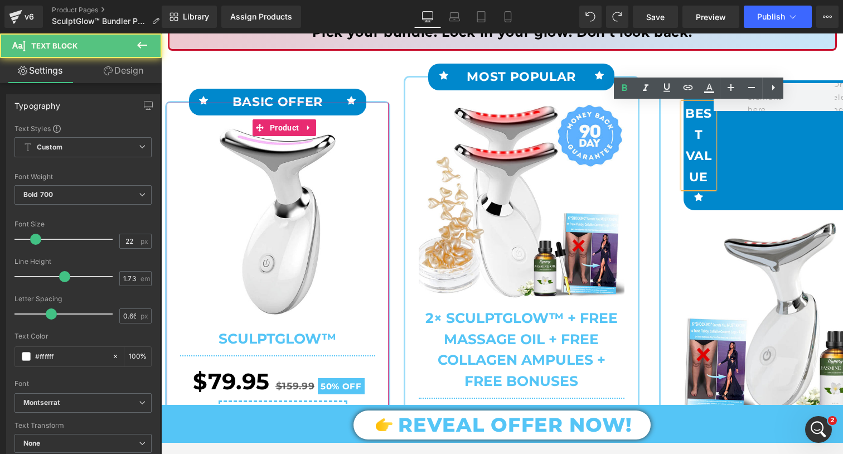
click at [780, 146] on div "Icon BEST VALUE Text Block Icon Row" at bounding box center [774, 145] width 182 height 130
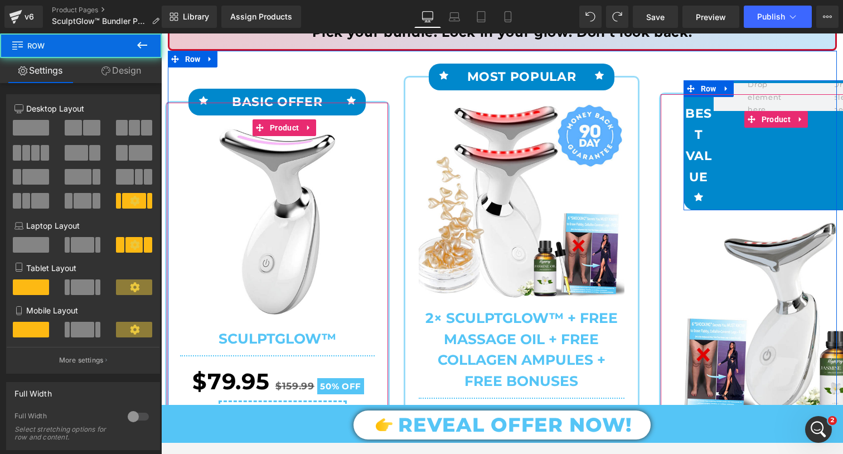
click at [715, 162] on div "Icon BEST VALUE Text Block Icon Row" at bounding box center [774, 145] width 182 height 130
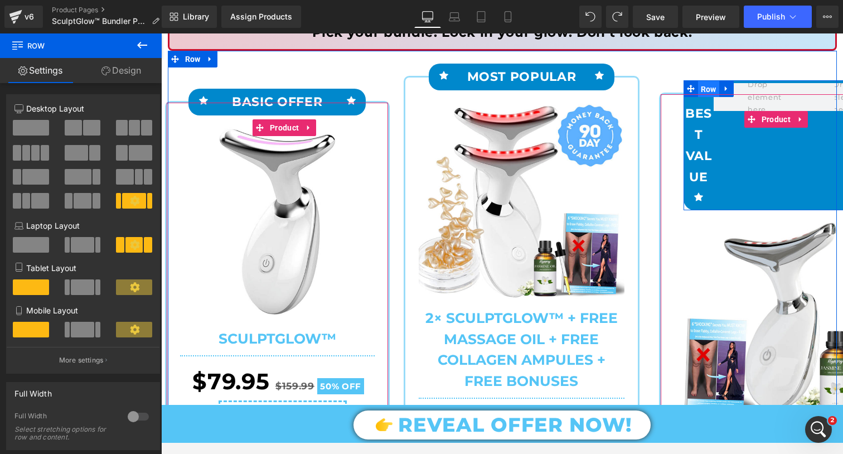
click at [707, 84] on span "Row" at bounding box center [708, 89] width 21 height 17
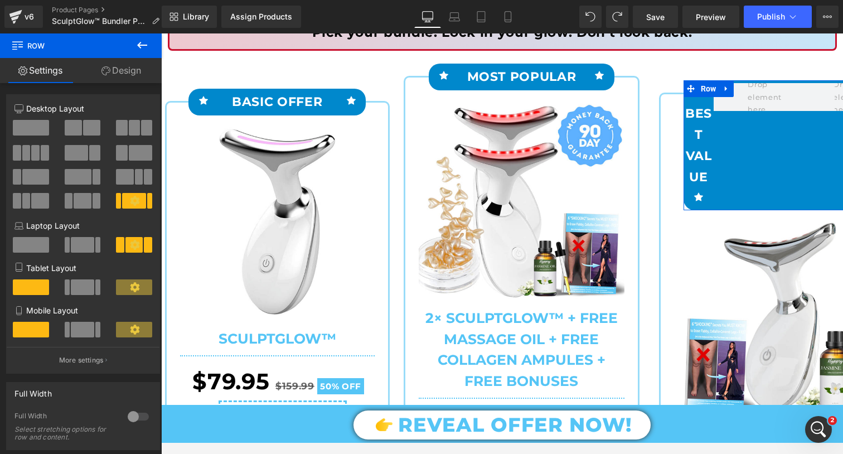
click at [36, 131] on span at bounding box center [31, 128] width 36 height 16
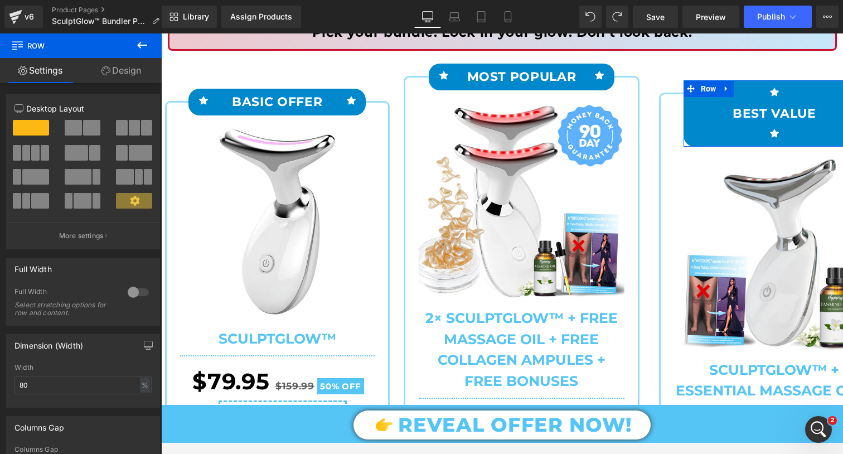
click at [80, 126] on button at bounding box center [83, 128] width 37 height 16
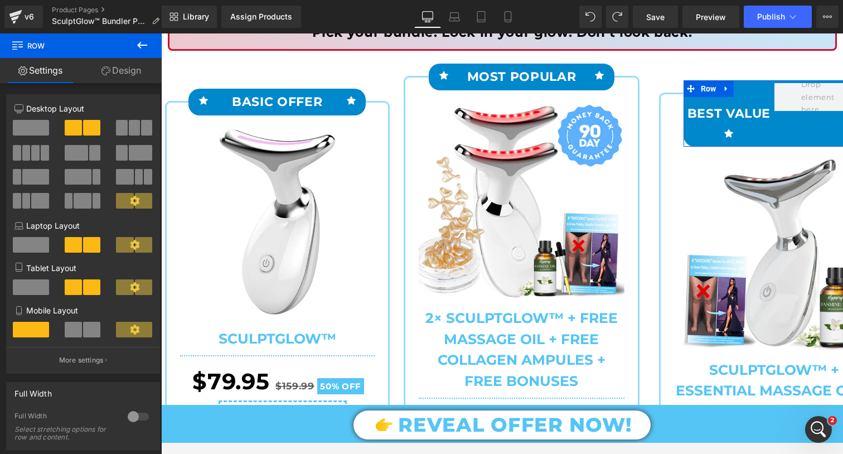
click at [41, 127] on span at bounding box center [31, 128] width 36 height 16
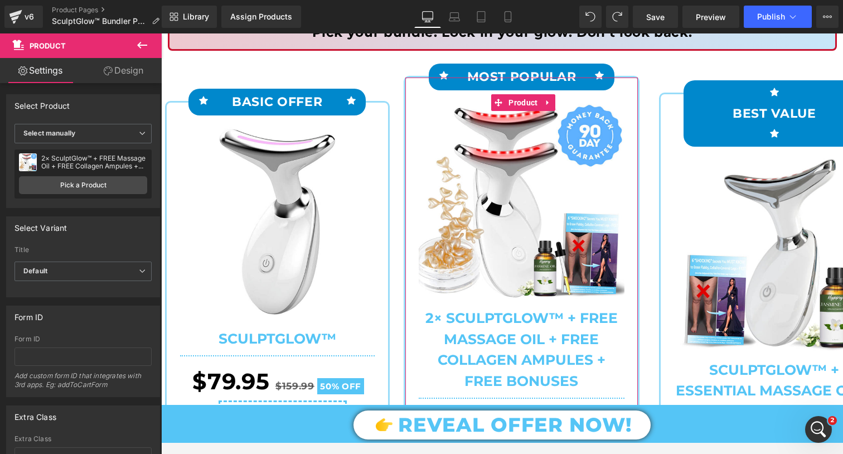
click at [134, 75] on link "Design" at bounding box center [123, 70] width 81 height 25
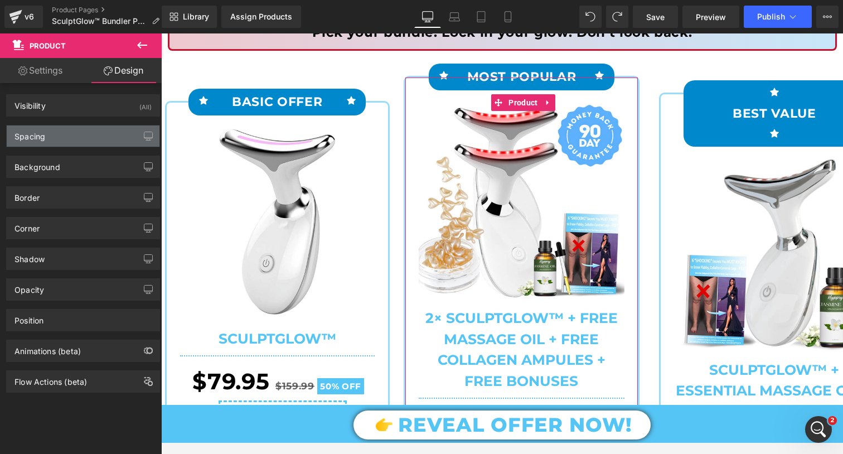
click at [77, 133] on div "Spacing" at bounding box center [83, 135] width 153 height 21
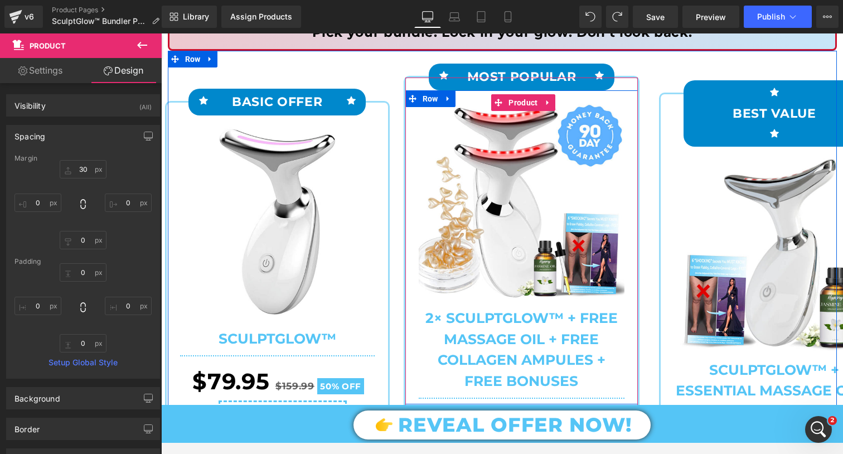
click at [628, 177] on div "Sale Off (P) Image 2× SculptGlow™ + FREE Massage Oil + FREE Collagen Ampules + …" at bounding box center [521, 246] width 232 height 313
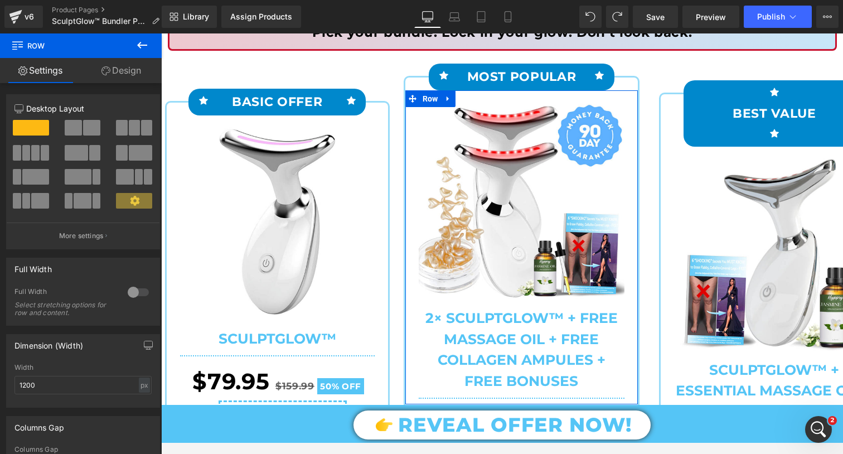
click at [119, 74] on link "Design" at bounding box center [121, 70] width 81 height 25
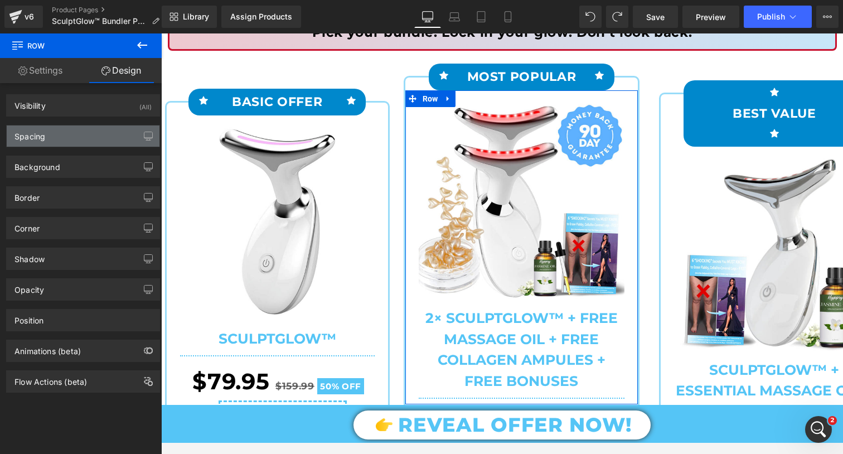
click at [99, 136] on div "Spacing" at bounding box center [83, 135] width 153 height 21
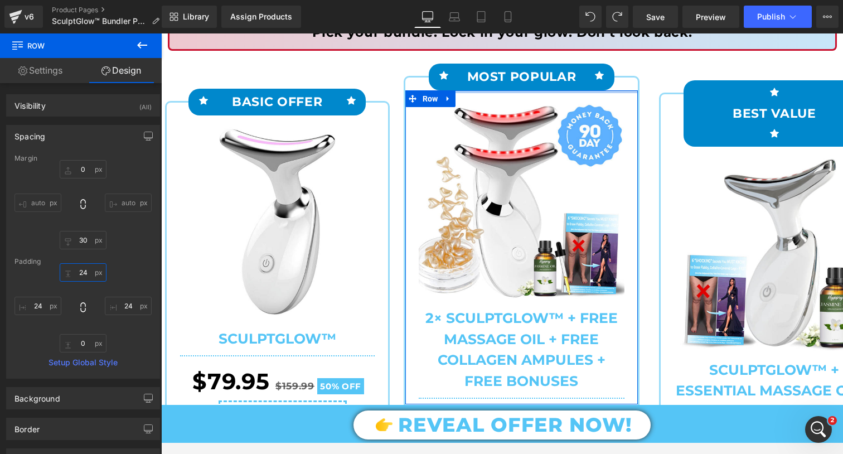
click at [72, 275] on input "24" at bounding box center [83, 272] width 47 height 18
click at [45, 298] on input "24" at bounding box center [37, 306] width 47 height 18
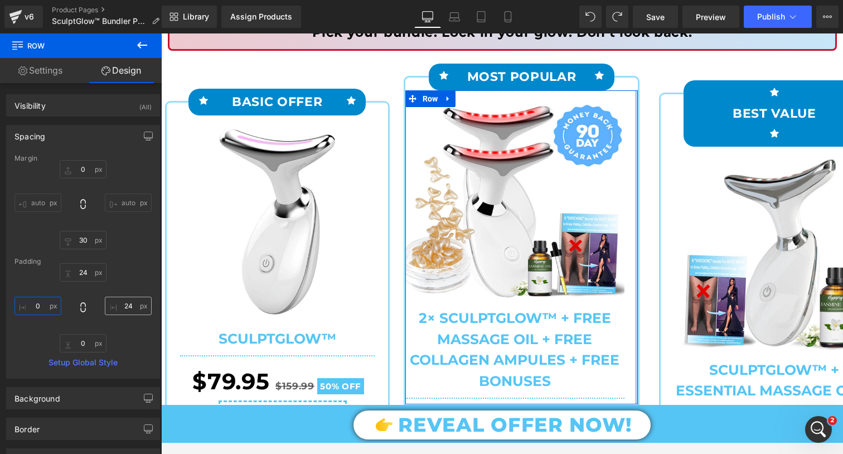
type input "0"
click at [127, 305] on input "24" at bounding box center [128, 306] width 47 height 18
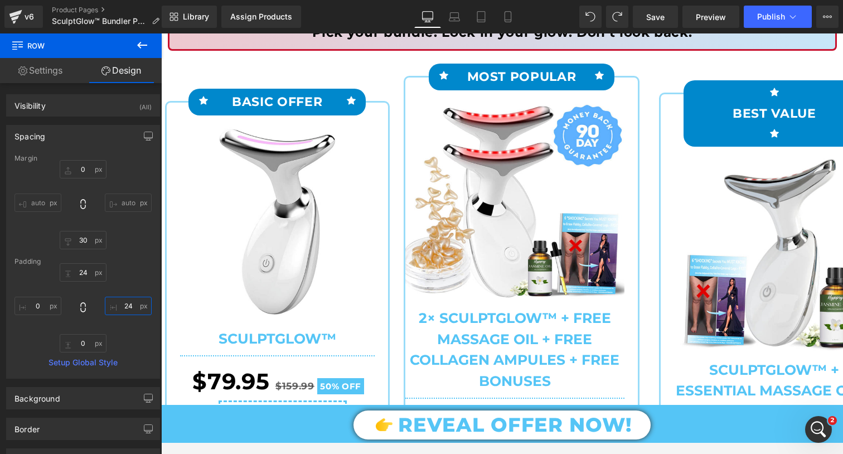
type input "0"
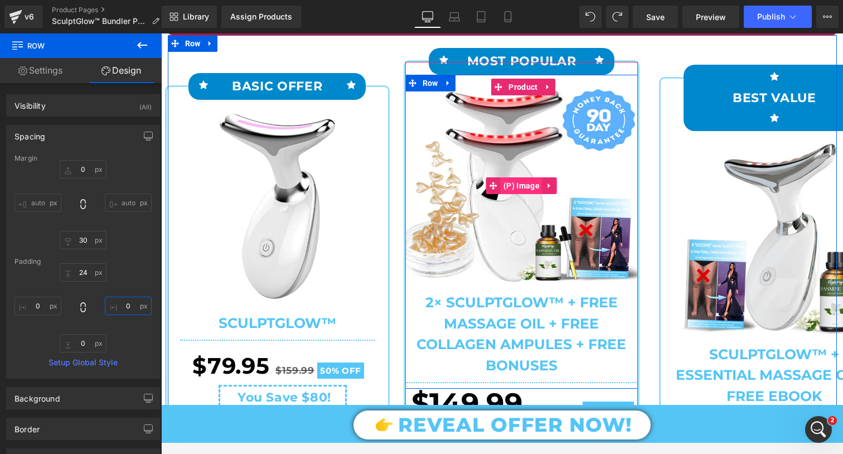
scroll to position [210, 0]
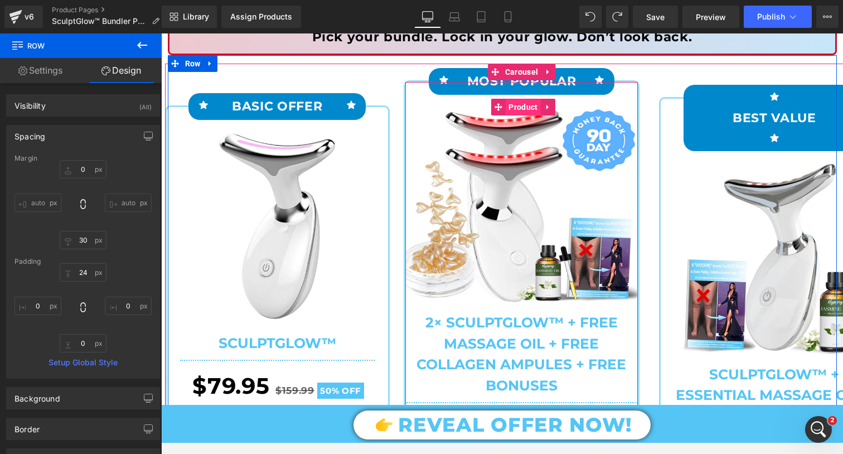
click at [518, 102] on span "Product" at bounding box center [523, 107] width 35 height 17
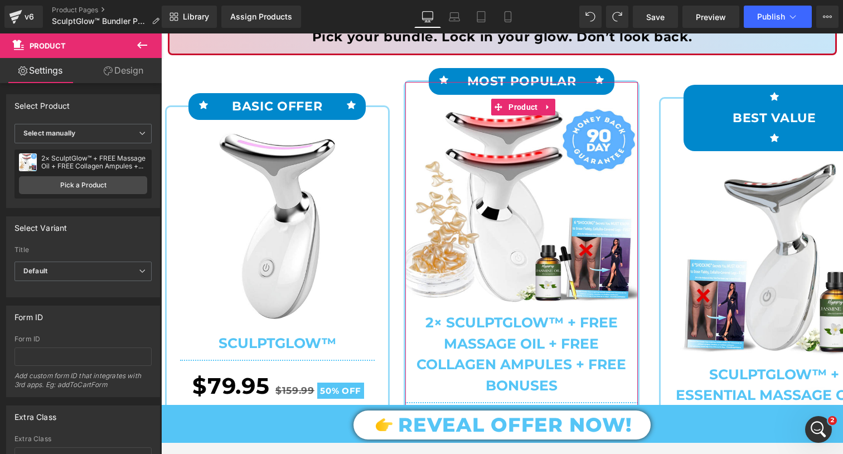
click at [119, 65] on link "Design" at bounding box center [123, 70] width 81 height 25
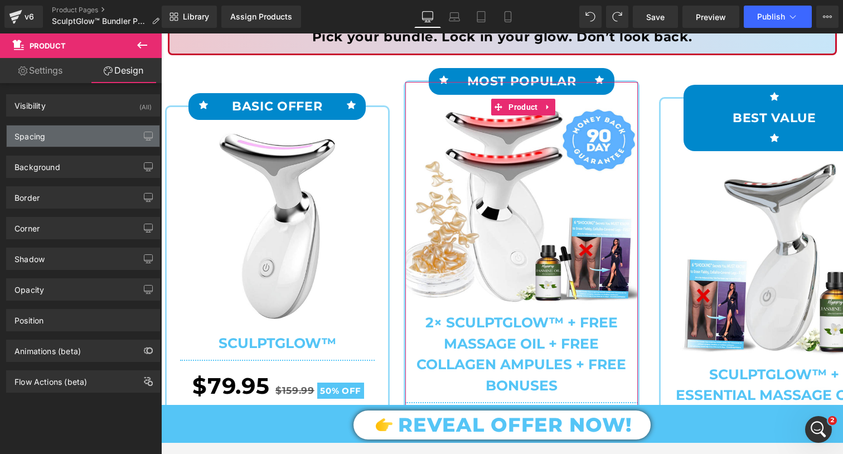
click at [79, 128] on div "Spacing" at bounding box center [83, 135] width 153 height 21
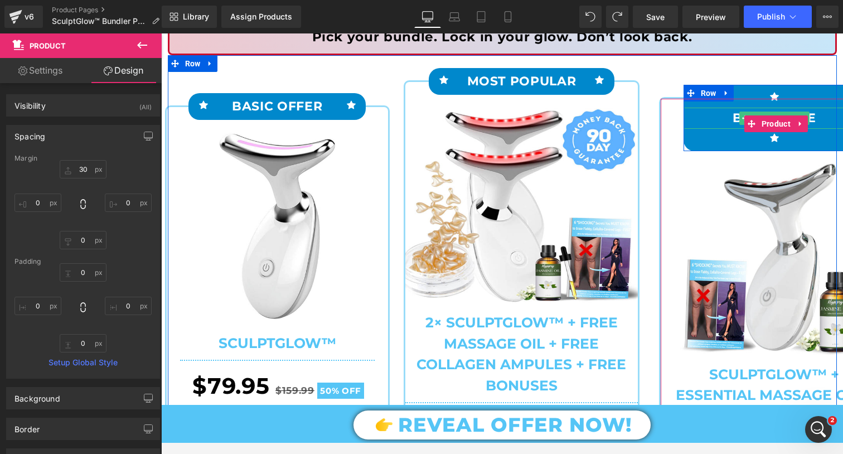
click at [699, 115] on p "BEST VALUE" at bounding box center [774, 118] width 182 height 21
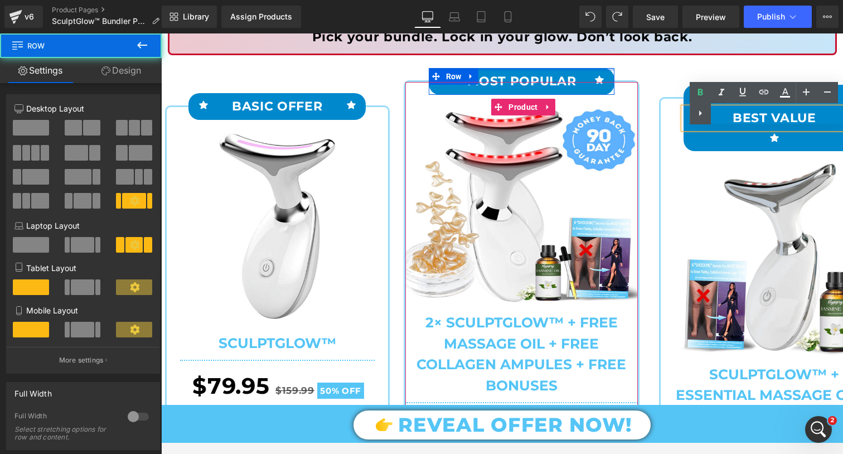
click at [603, 69] on div at bounding box center [522, 69] width 186 height 3
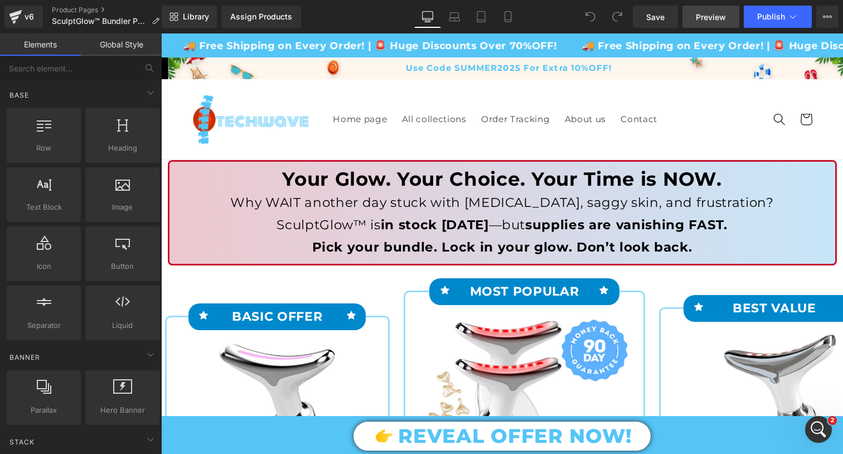
click at [702, 21] on span "Preview" at bounding box center [711, 17] width 30 height 12
